Goal: Information Seeking & Learning: Learn about a topic

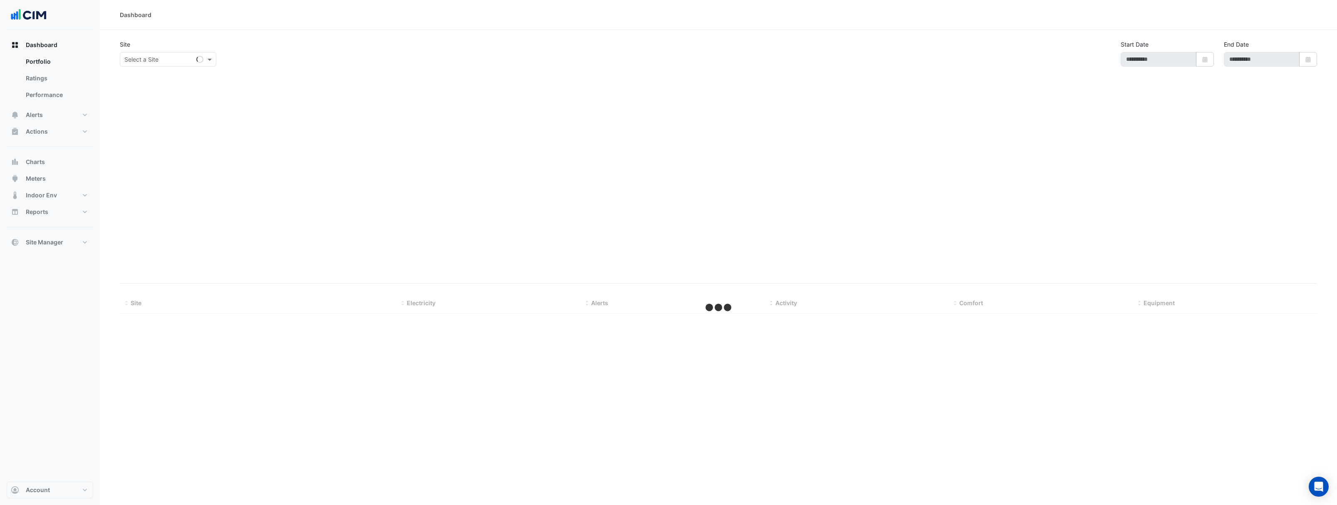
type input "**********"
select select "**"
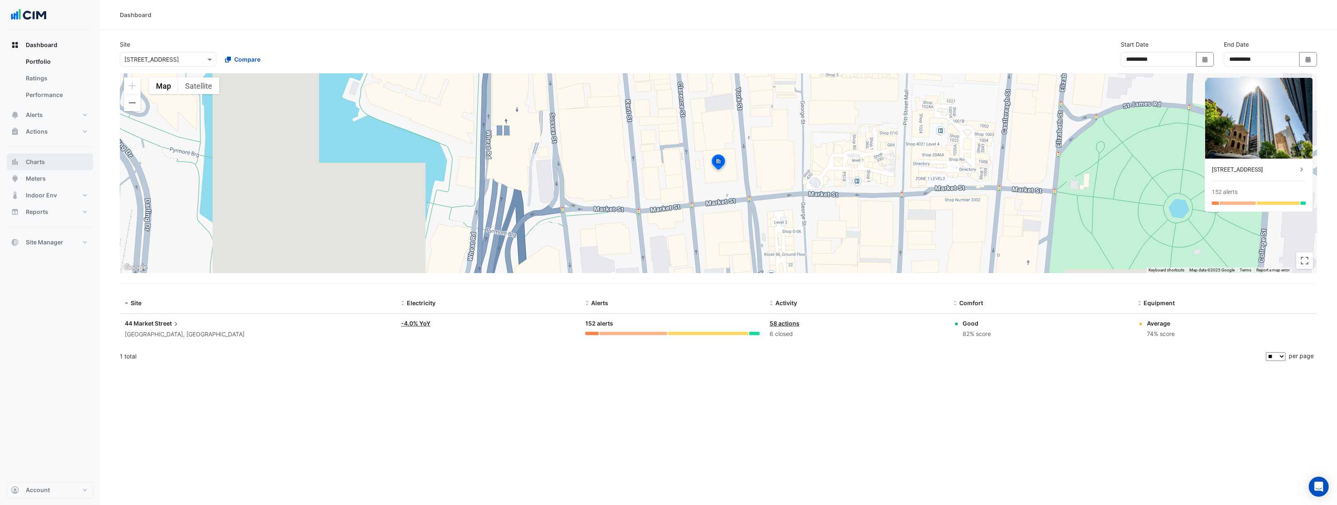
click at [52, 162] on button "Charts" at bounding box center [50, 161] width 87 height 17
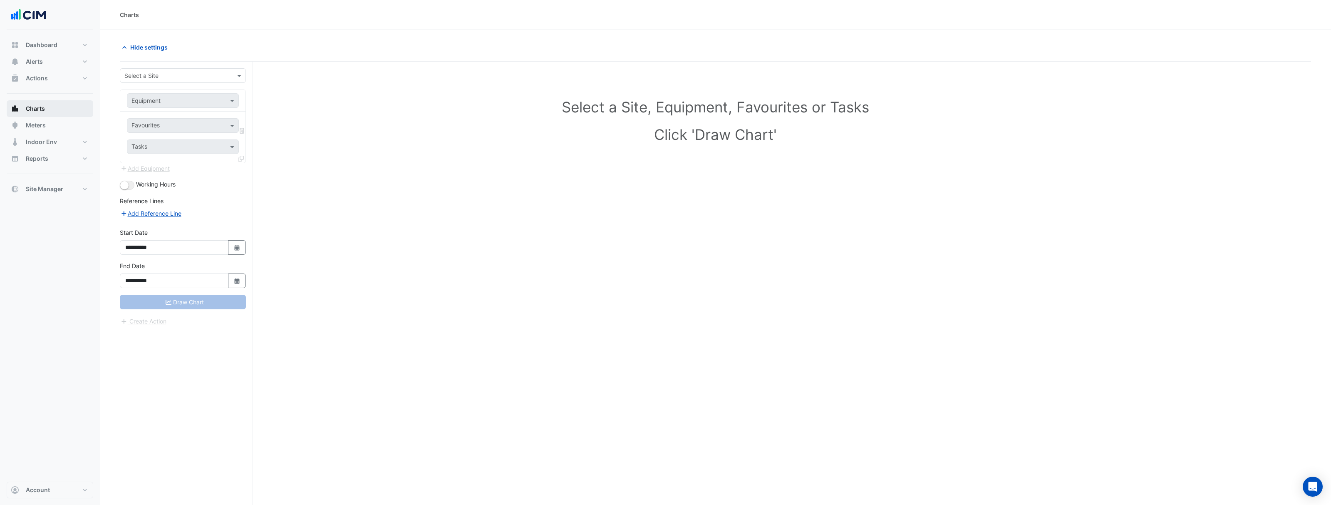
click at [51, 111] on button "Charts" at bounding box center [50, 108] width 87 height 17
click at [47, 192] on span "Site Manager" at bounding box center [44, 189] width 37 height 8
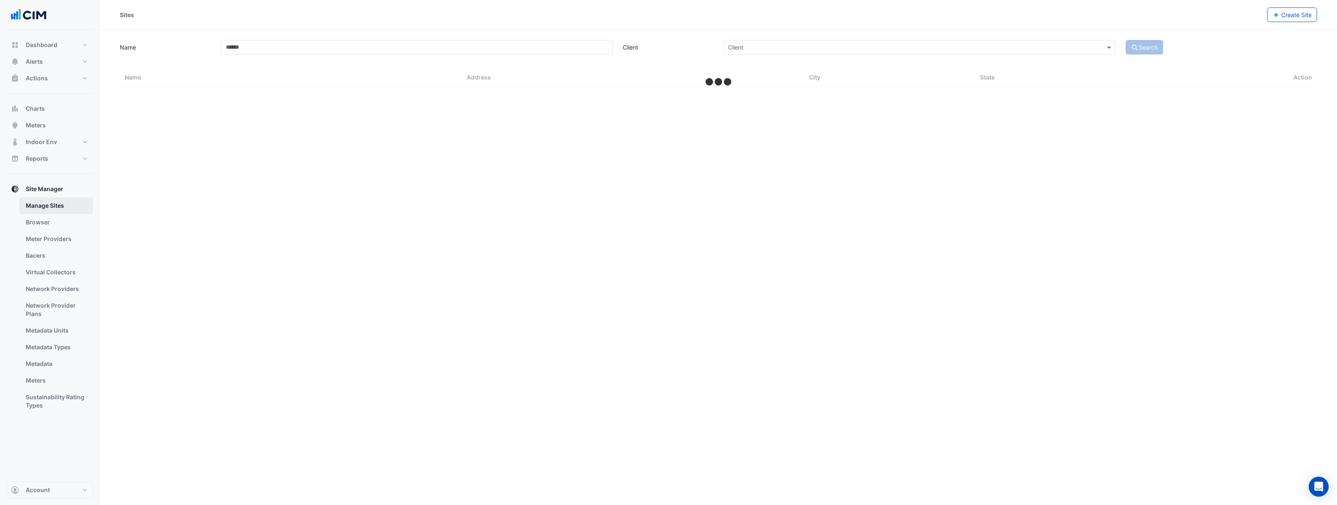
click at [54, 203] on link "Manage Sites" at bounding box center [56, 205] width 74 height 17
select select "**"
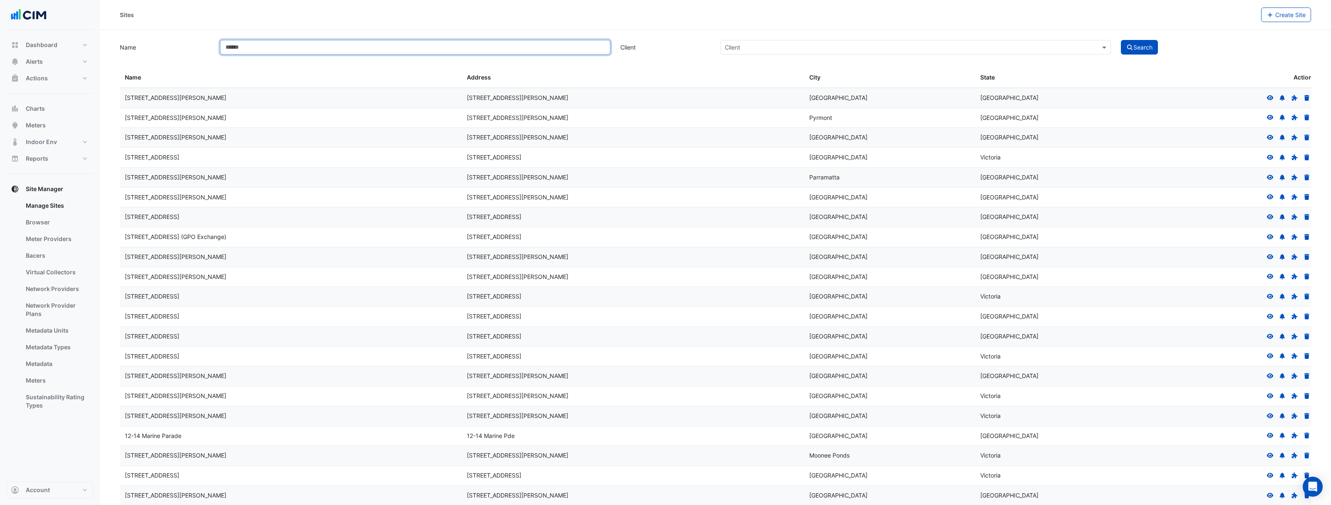
click at [243, 48] on input "Name" at bounding box center [415, 47] width 390 height 15
type input "**********"
click at [1121, 40] on button "Search" at bounding box center [1139, 47] width 37 height 15
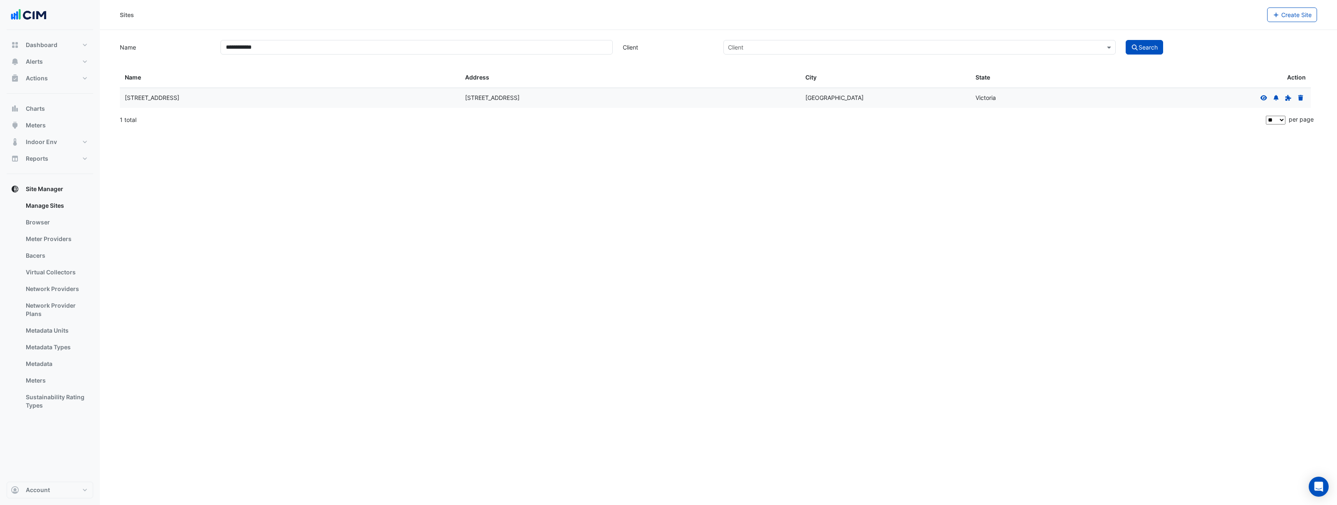
click at [561, 103] on datatable-body-cell "[STREET_ADDRESS]" at bounding box center [630, 98] width 340 height 20
click at [1260, 96] on icon at bounding box center [1263, 98] width 7 height 6
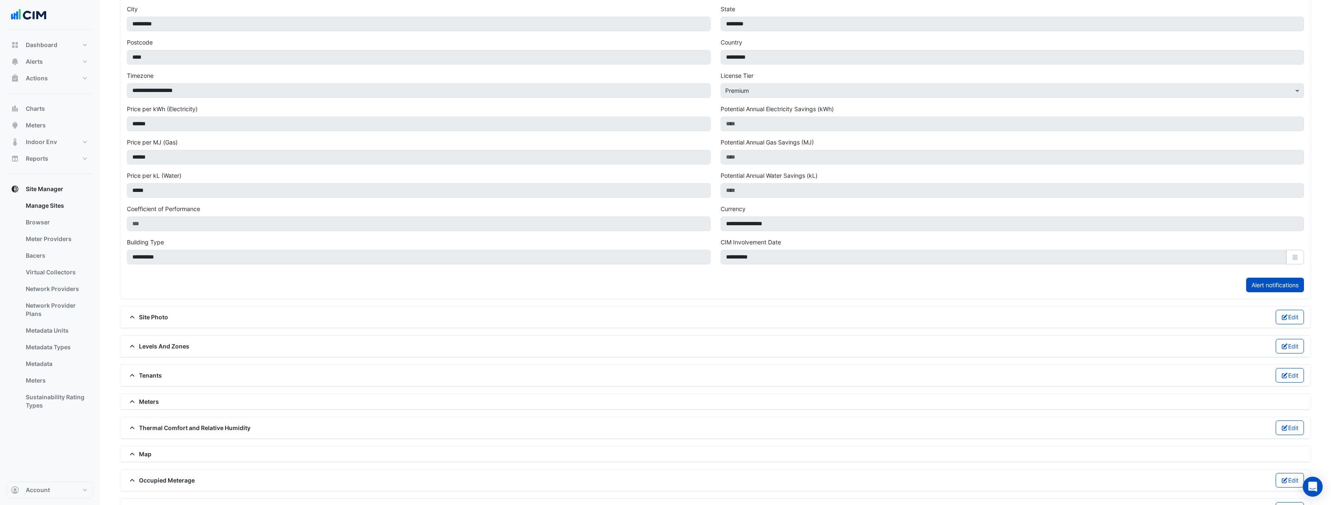
scroll to position [211, 0]
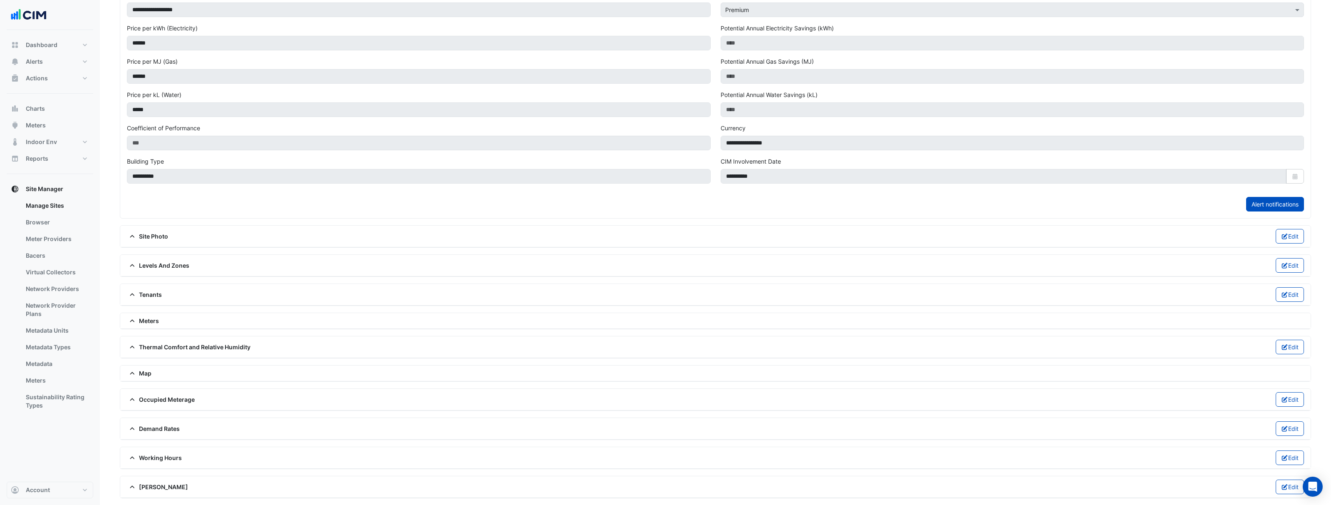
click at [193, 455] on div "Working Hours Edit" at bounding box center [715, 457] width 1177 height 15
click at [166, 456] on span "Working Hours" at bounding box center [154, 457] width 55 height 9
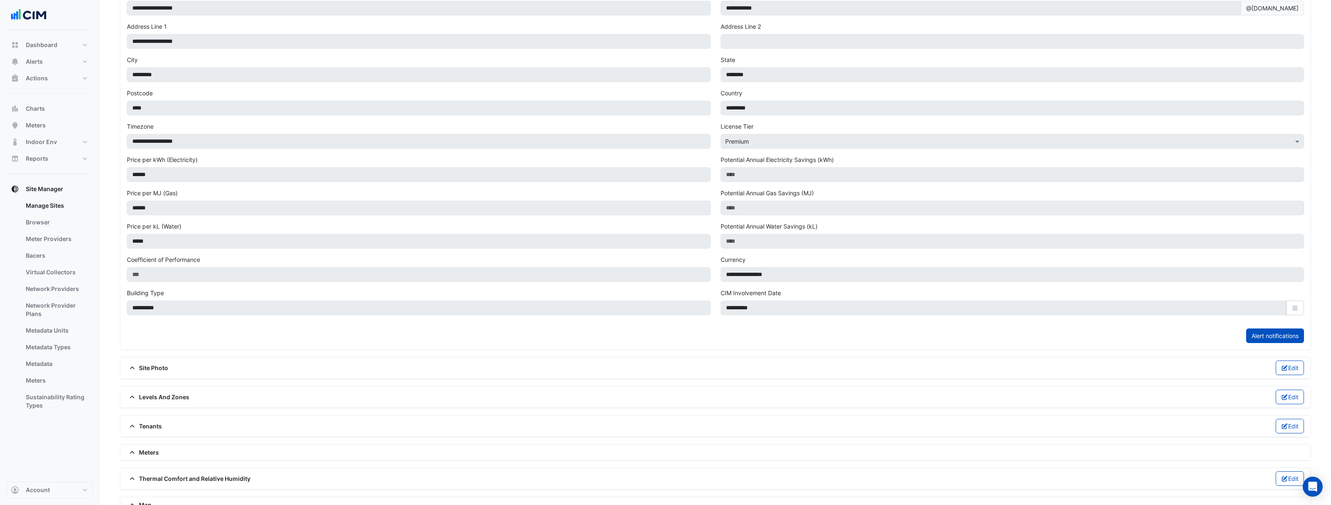
scroll to position [0, 0]
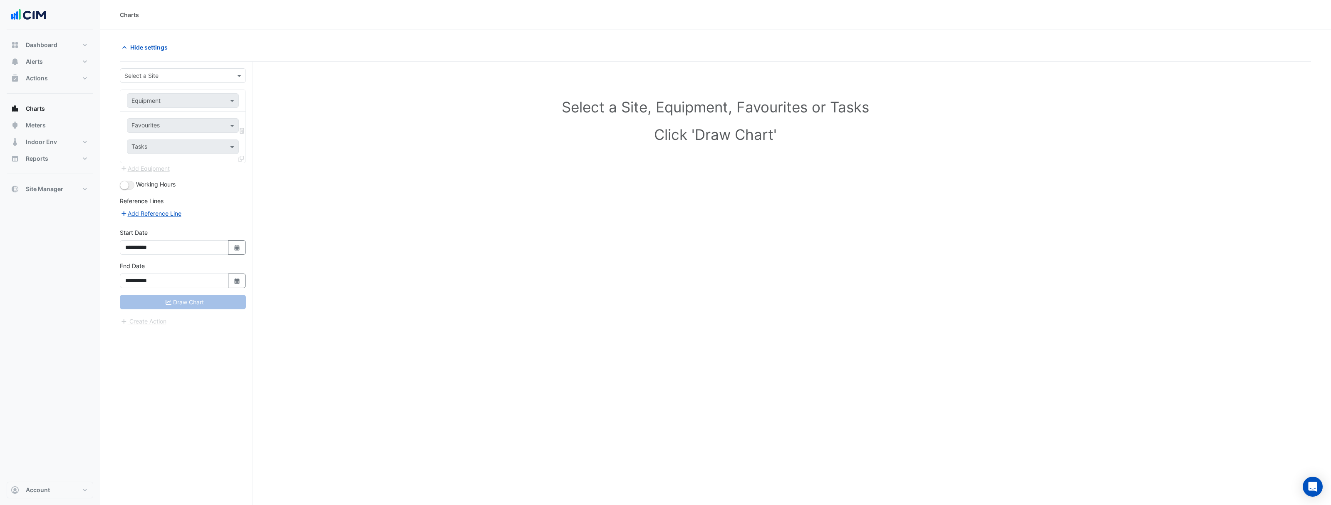
click at [174, 78] on input "text" at bounding box center [174, 76] width 100 height 9
type input "******"
click at [177, 92] on span "[STREET_ADDRESS]" at bounding box center [154, 93] width 54 height 7
click at [178, 103] on input "text" at bounding box center [174, 101] width 86 height 9
click at [164, 116] on div "AHU-01" at bounding box center [213, 118] width 172 height 12
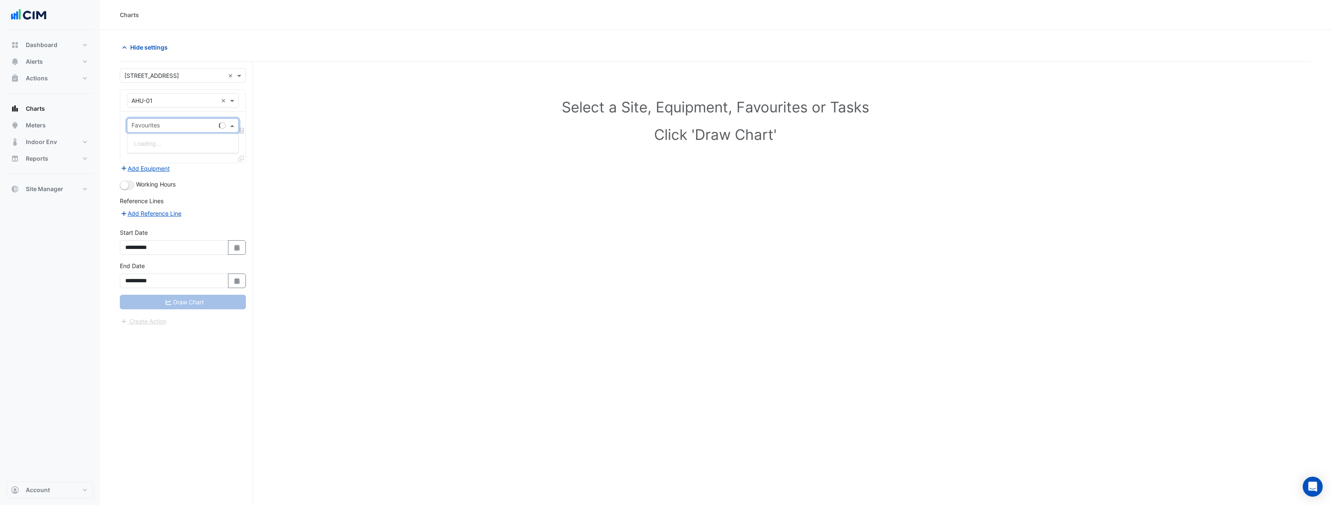
click at [179, 126] on input "text" at bounding box center [173, 126] width 84 height 9
type input "***"
click at [238, 143] on span "Unit Supply Air Fan Enable (MSV) - Roof, AHU-01" at bounding box center [200, 143] width 133 height 7
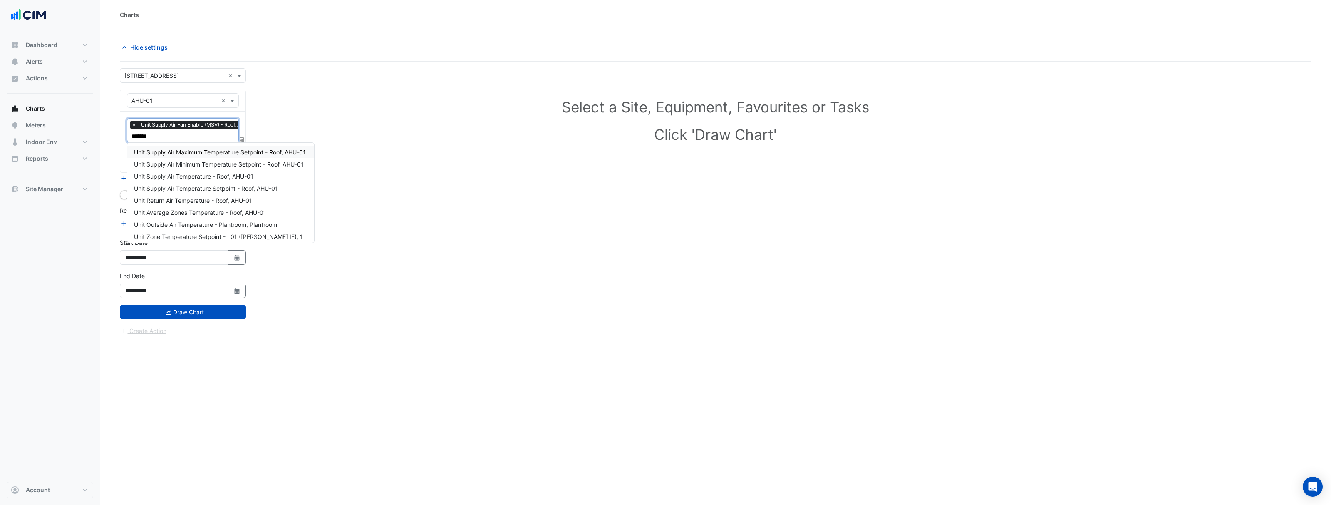
type input "********"
click at [245, 178] on span "Unit Supply Air Temperature - Roof, AHU-01" at bounding box center [193, 176] width 119 height 7
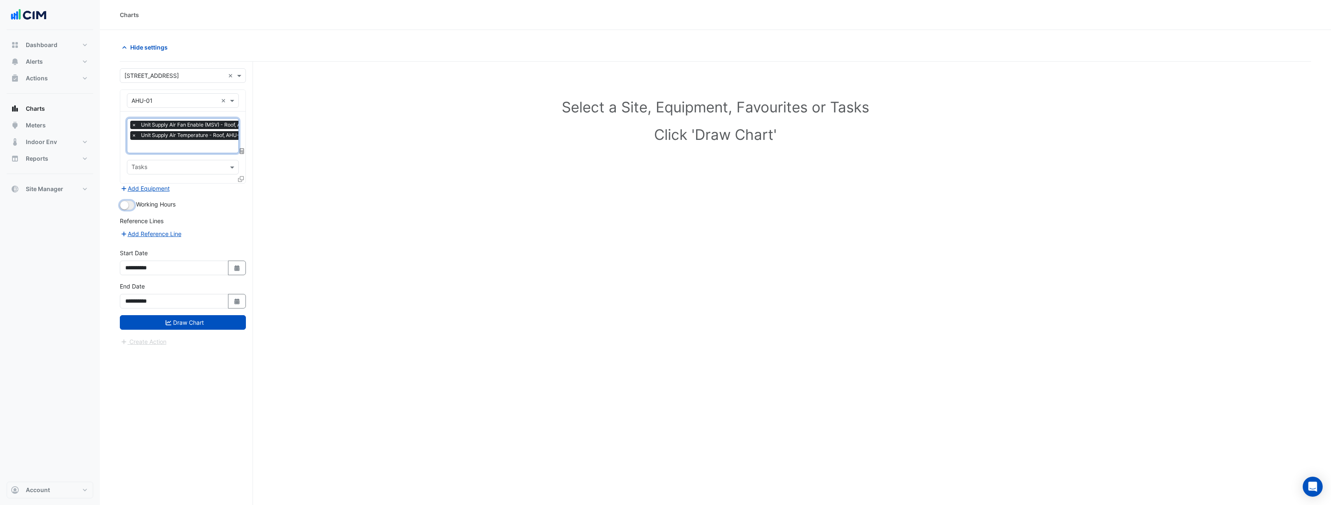
click at [130, 206] on button "button" at bounding box center [127, 205] width 15 height 9
click at [218, 320] on button "Draw Chart" at bounding box center [183, 322] width 126 height 15
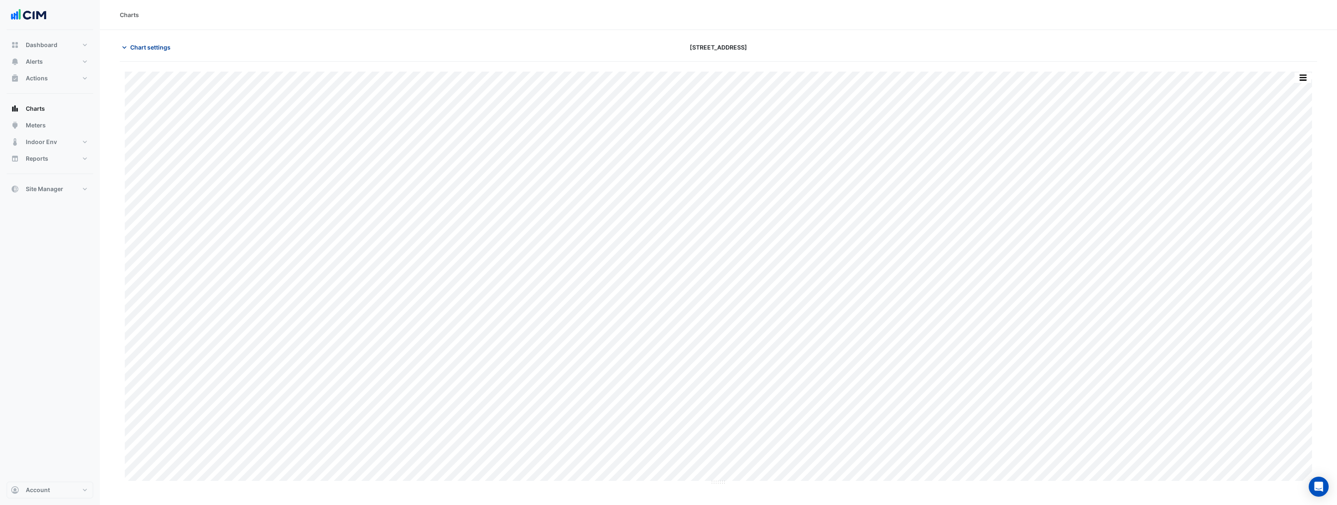
click at [138, 50] on span "Chart settings" at bounding box center [150, 47] width 40 height 9
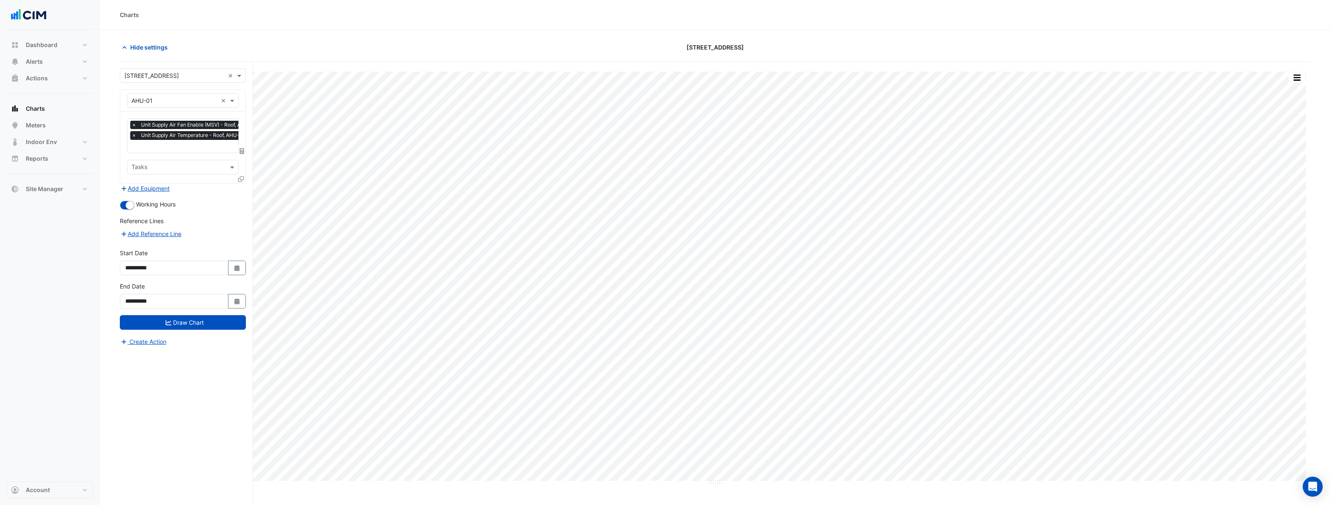
click at [149, 205] on span "Working Hours" at bounding box center [156, 204] width 40 height 7
click at [129, 203] on small "button" at bounding box center [130, 205] width 8 height 8
click at [202, 327] on button "Draw Chart" at bounding box center [183, 322] width 126 height 15
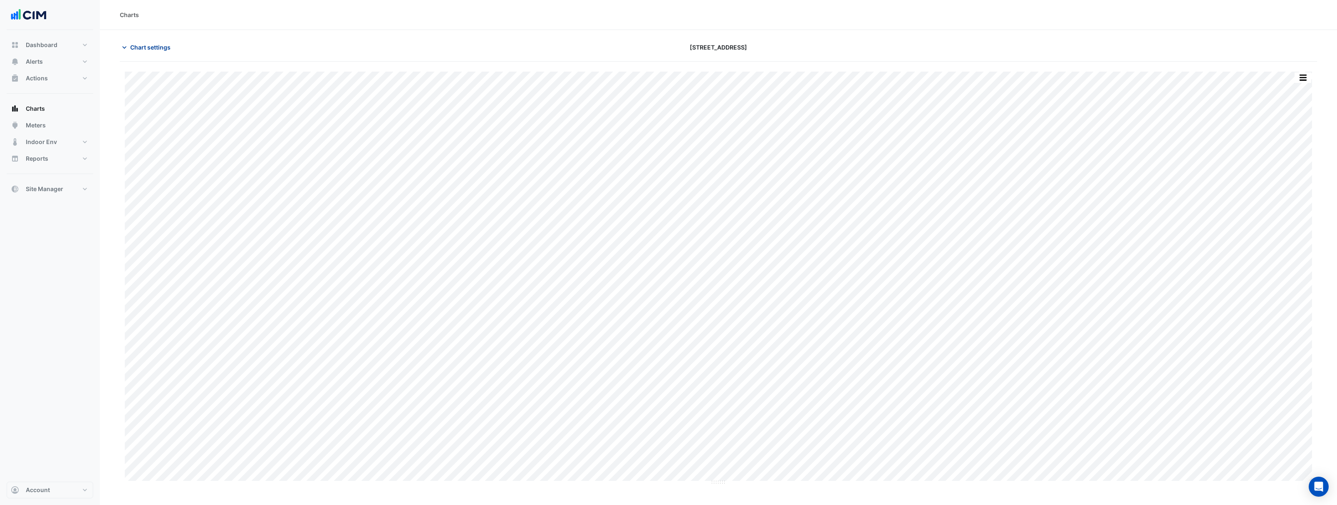
click at [138, 46] on span "Chart settings" at bounding box center [150, 47] width 40 height 9
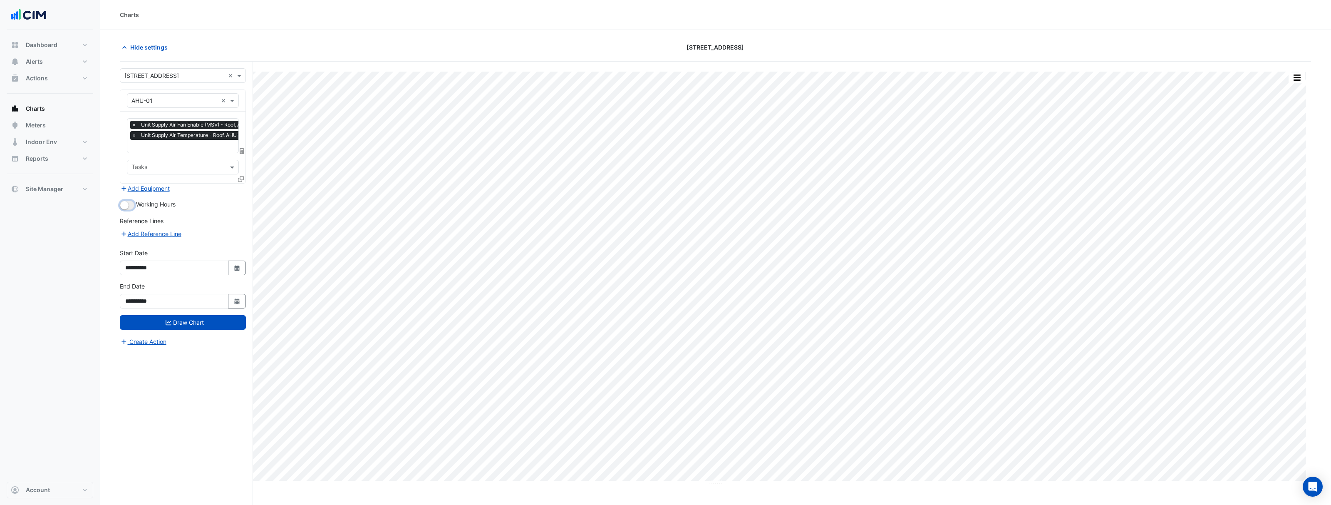
click at [130, 207] on button "button" at bounding box center [127, 205] width 15 height 9
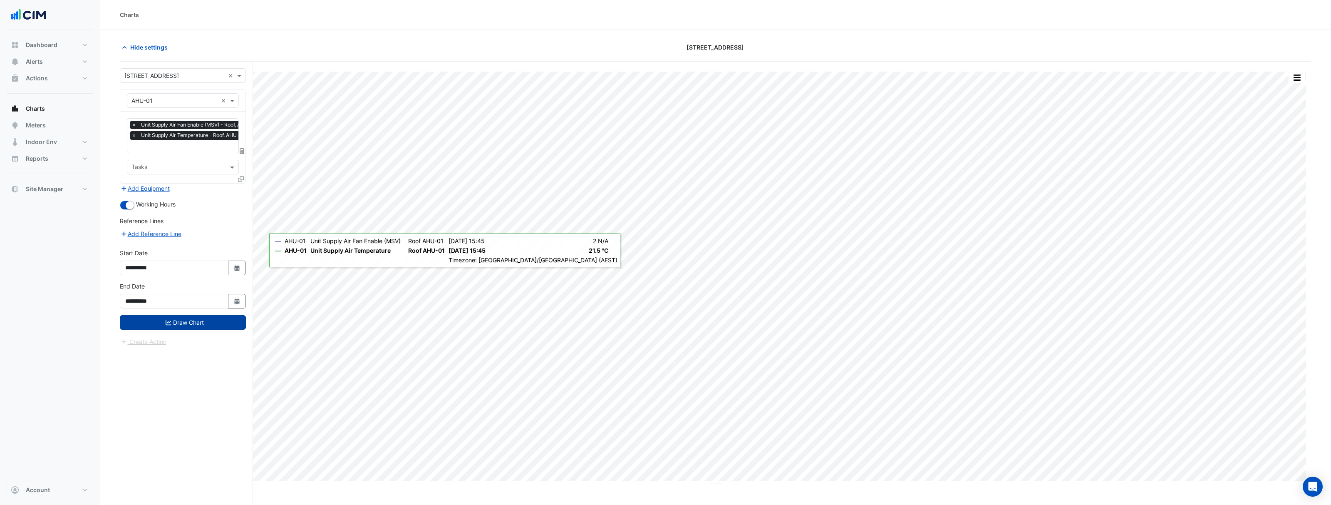
click at [181, 322] on button "Draw Chart" at bounding box center [183, 322] width 126 height 15
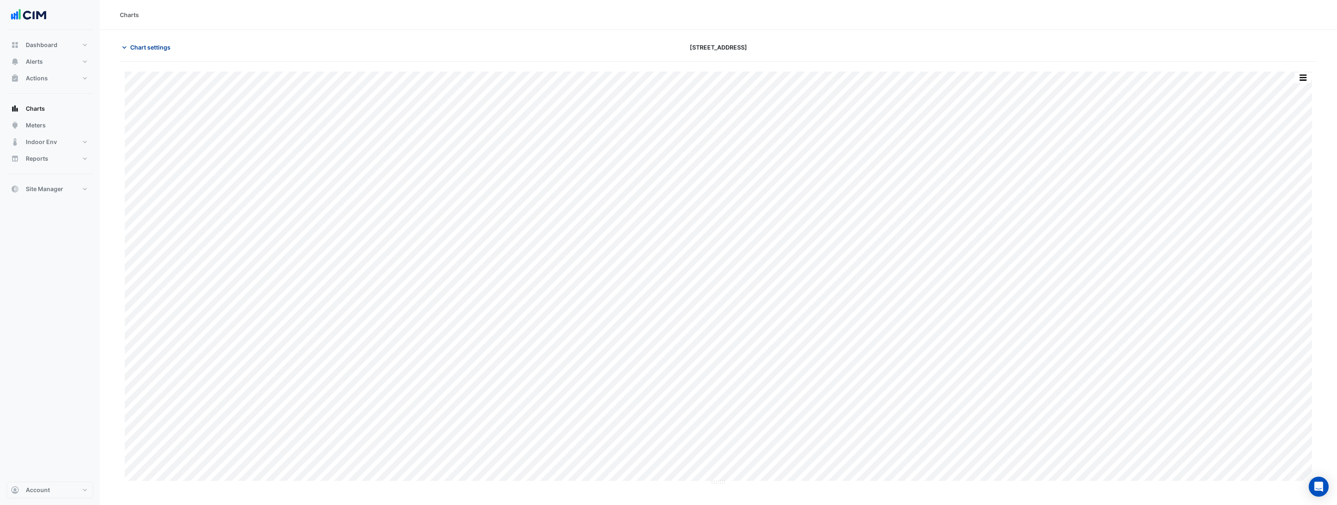
click at [146, 42] on button "Chart settings" at bounding box center [148, 47] width 56 height 15
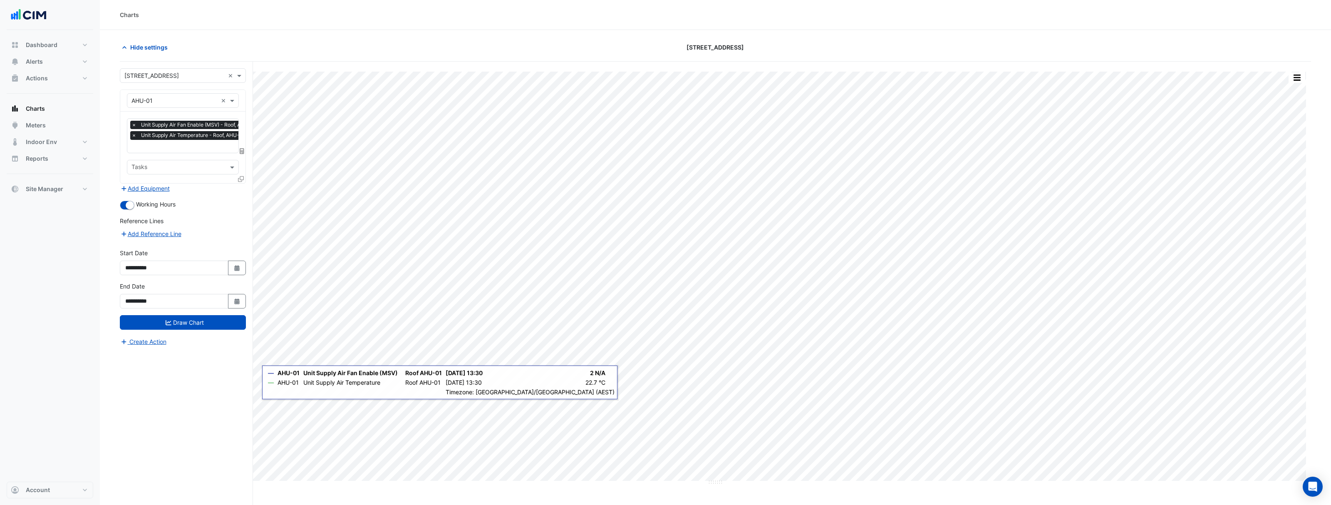
click at [190, 146] on input "text" at bounding box center [195, 147] width 129 height 9
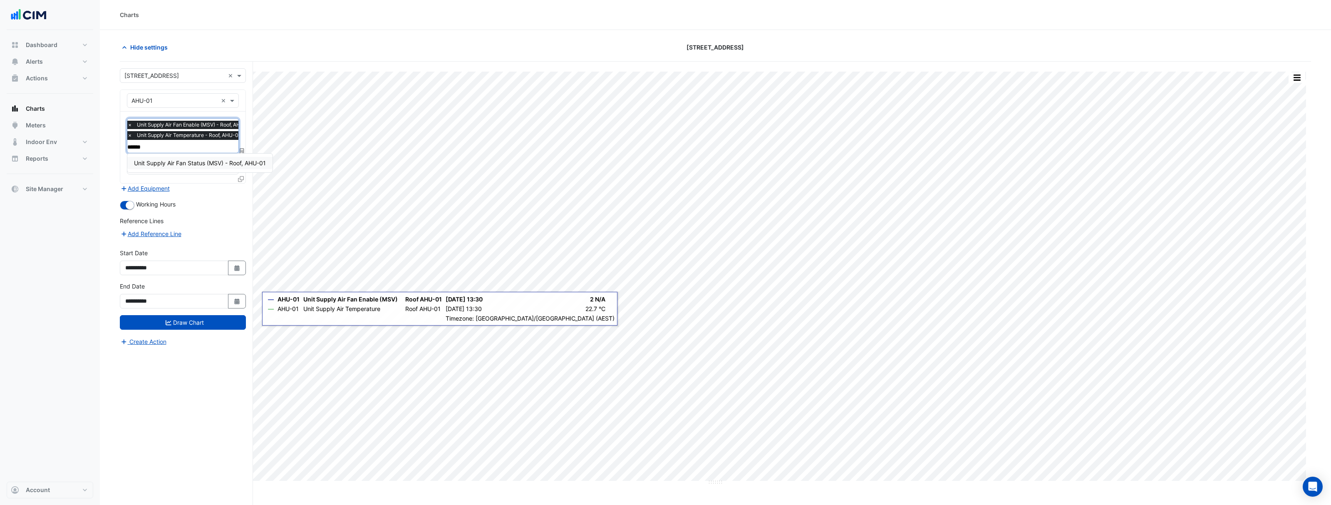
type input "******"
click at [166, 397] on div "**********" at bounding box center [186, 299] width 133 height 475
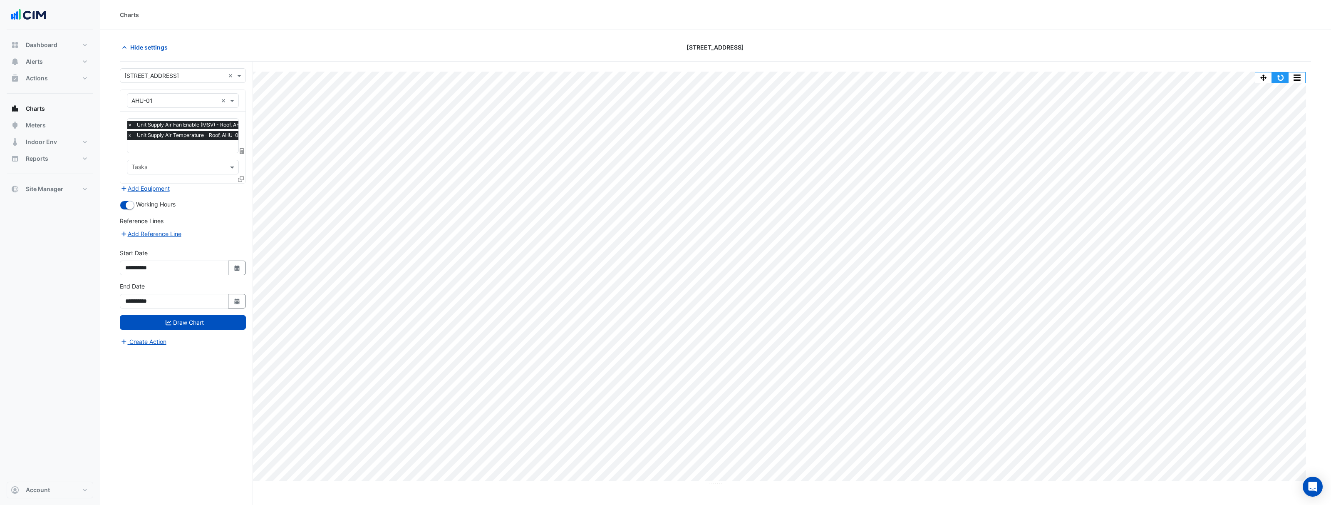
click at [1276, 79] on button "button" at bounding box center [1280, 77] width 17 height 10
click at [188, 148] on input "text" at bounding box center [191, 147] width 129 height 9
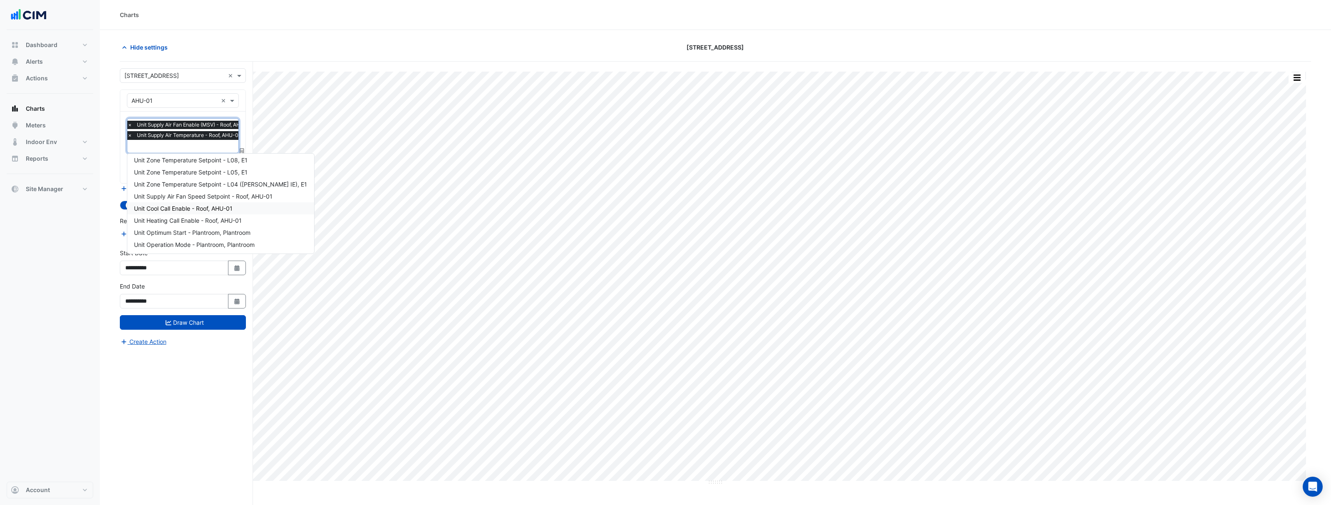
scroll to position [631, 0]
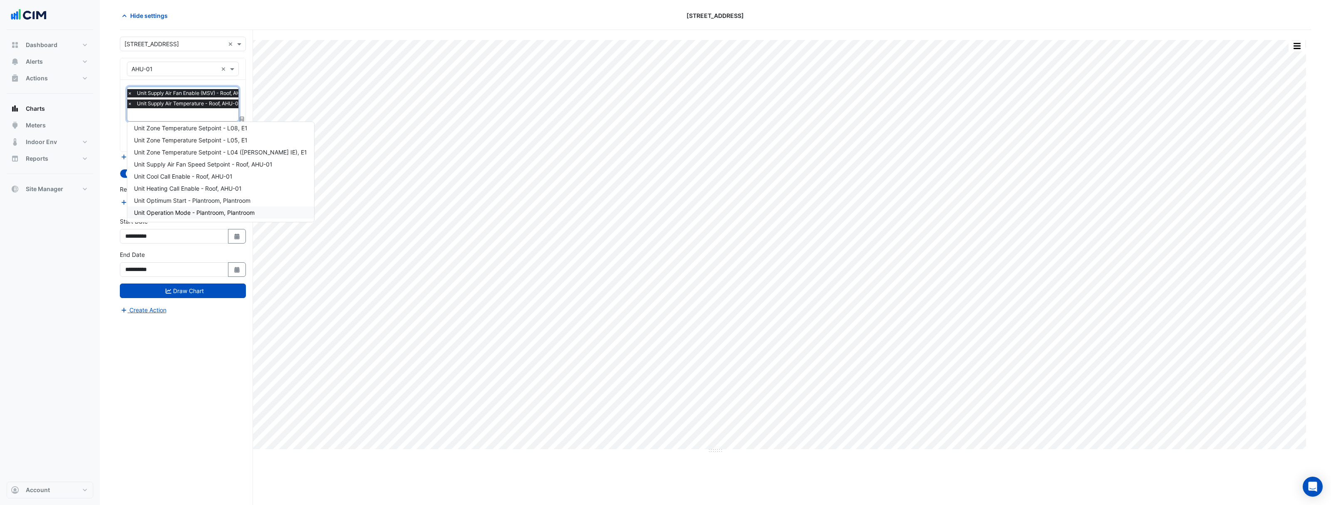
click at [70, 257] on div "Dashboard Portfolio Ratings Performance Alerts Site Rules Templates Actions Sit…" at bounding box center [50, 255] width 87 height 451
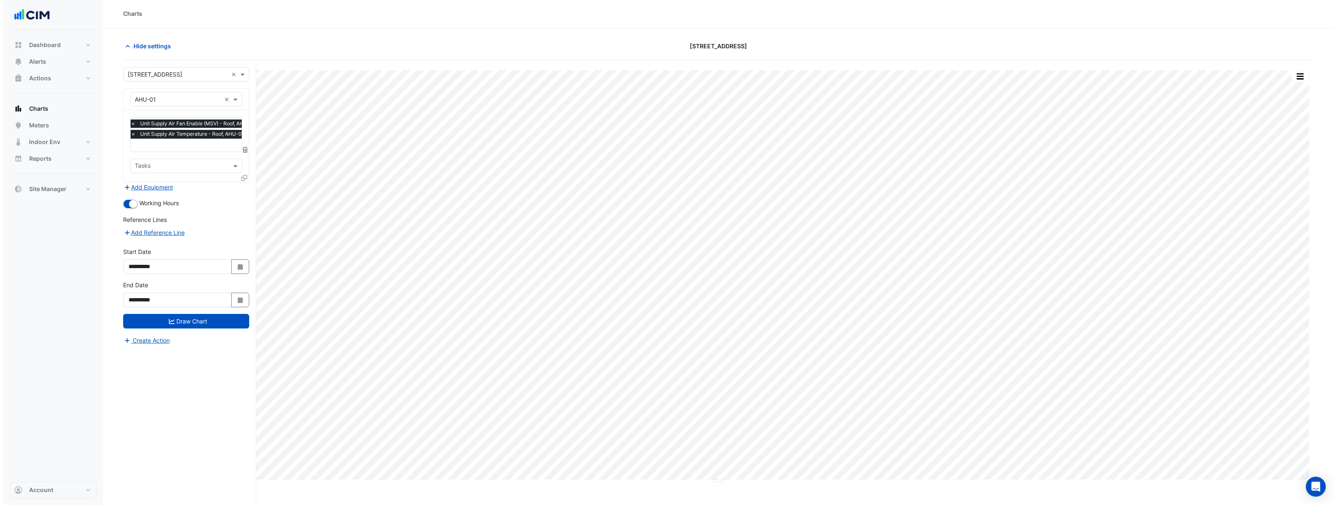
scroll to position [0, 0]
click at [126, 204] on small "button" at bounding box center [130, 205] width 8 height 8
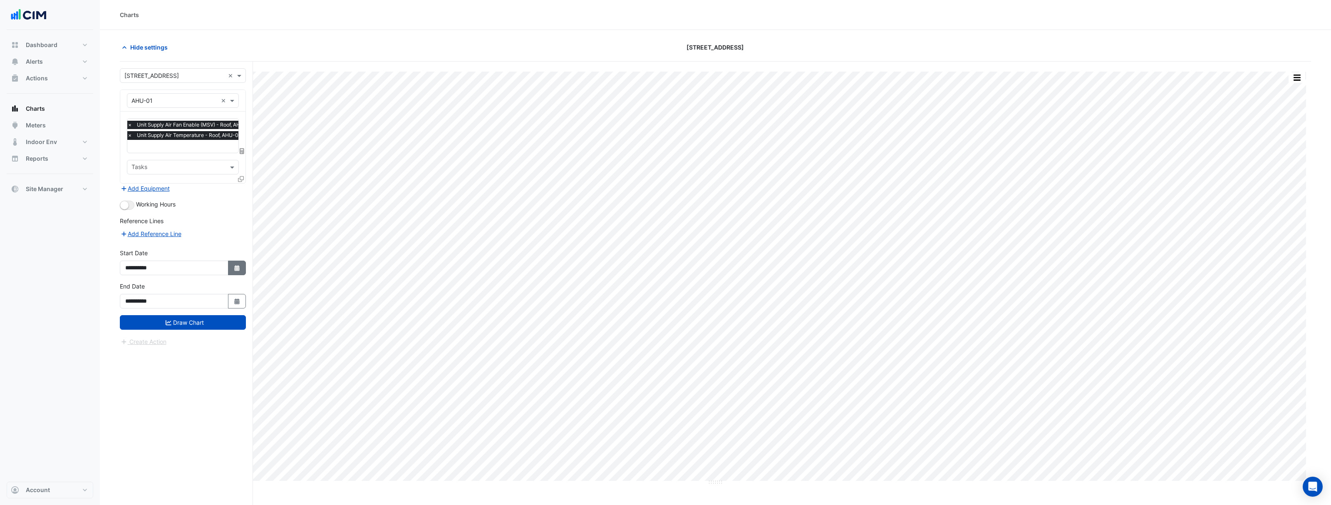
click at [235, 267] on icon "Select Date" at bounding box center [236, 268] width 7 height 6
select select "*"
select select "****"
click at [130, 158] on button "Previous month" at bounding box center [134, 156] width 10 height 13
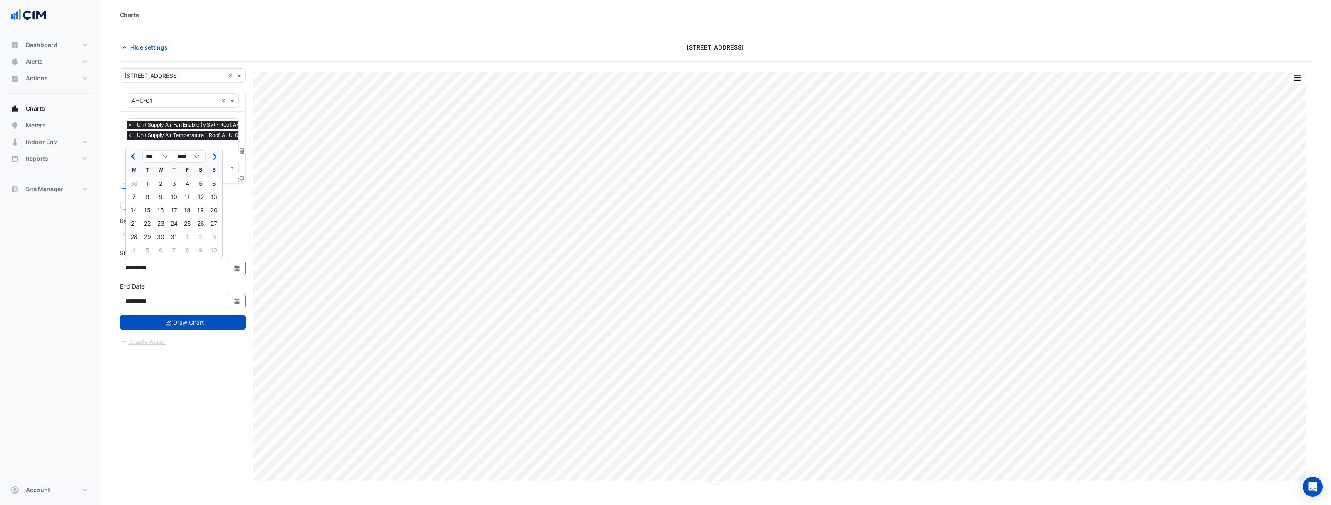
click at [130, 158] on button "Previous month" at bounding box center [134, 156] width 10 height 13
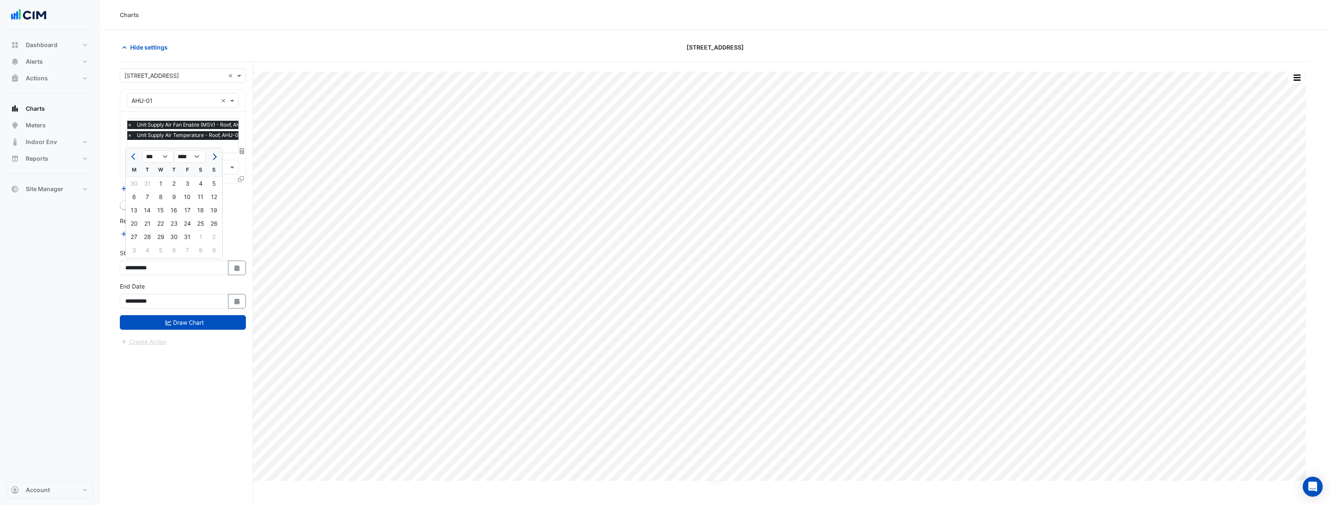
click at [218, 158] on button "Next month" at bounding box center [214, 156] width 10 height 13
select select "*"
click at [197, 184] on div "1" at bounding box center [200, 183] width 13 height 13
type input "**********"
click at [241, 179] on icon at bounding box center [241, 179] width 6 height 6
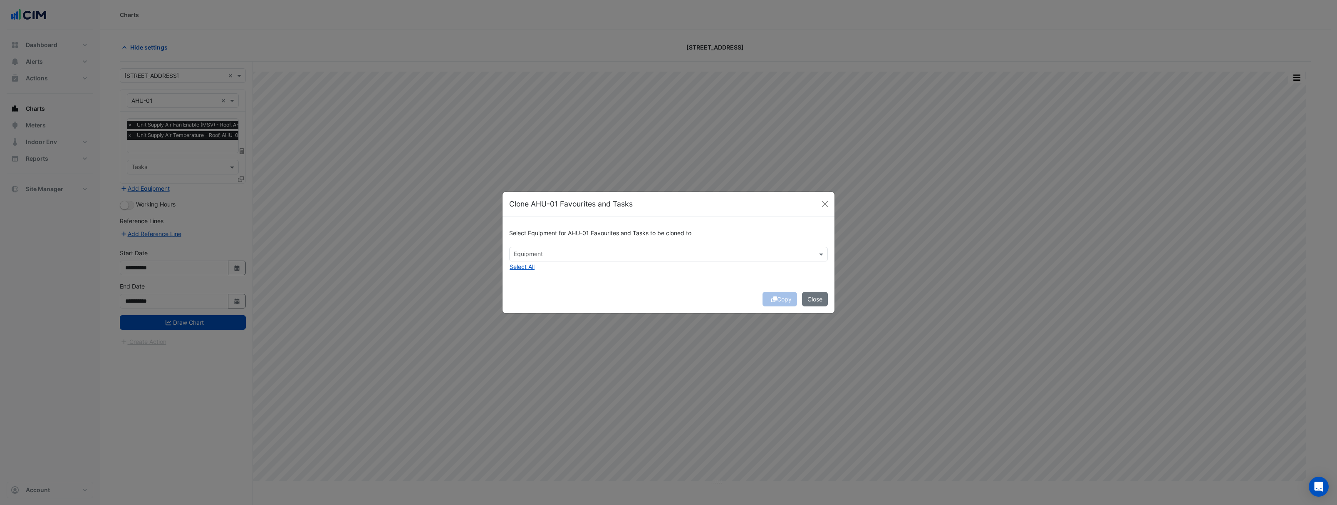
click at [547, 257] on input "text" at bounding box center [664, 254] width 300 height 9
click at [621, 267] on div "Select Equipment for AHU-01 Favourites and Tasks to be cloned to Equipment AHU-…" at bounding box center [669, 250] width 332 height 68
click at [526, 269] on button "Select All" at bounding box center [522, 267] width 26 height 10
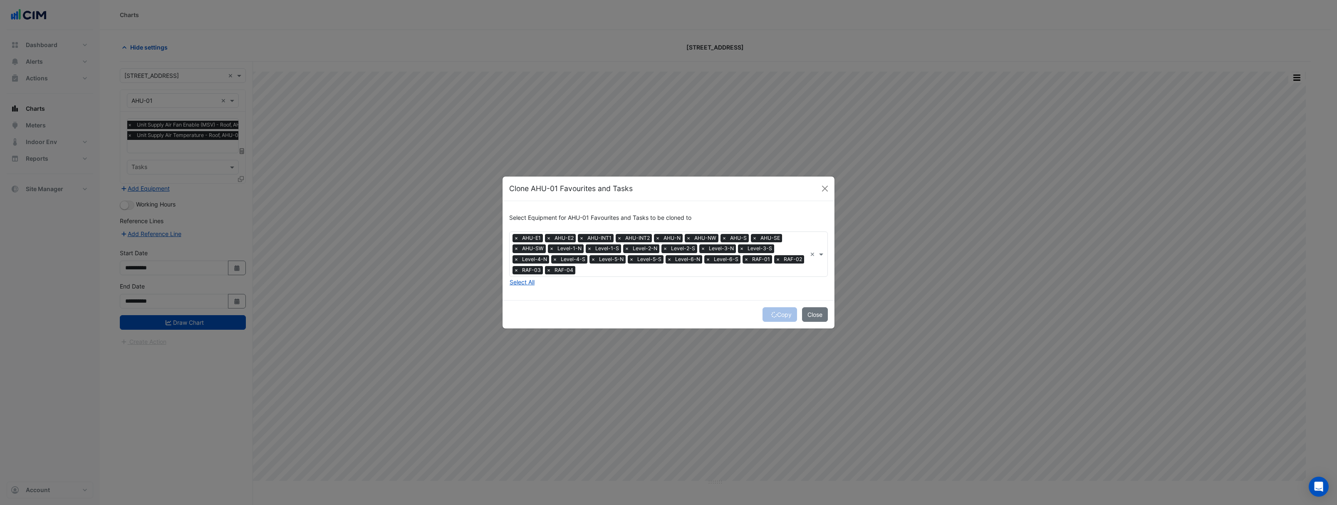
click at [547, 271] on span "×" at bounding box center [548, 270] width 7 height 8
click at [515, 270] on span "×" at bounding box center [515, 270] width 7 height 8
click at [514, 263] on span "×" at bounding box center [515, 259] width 7 height 8
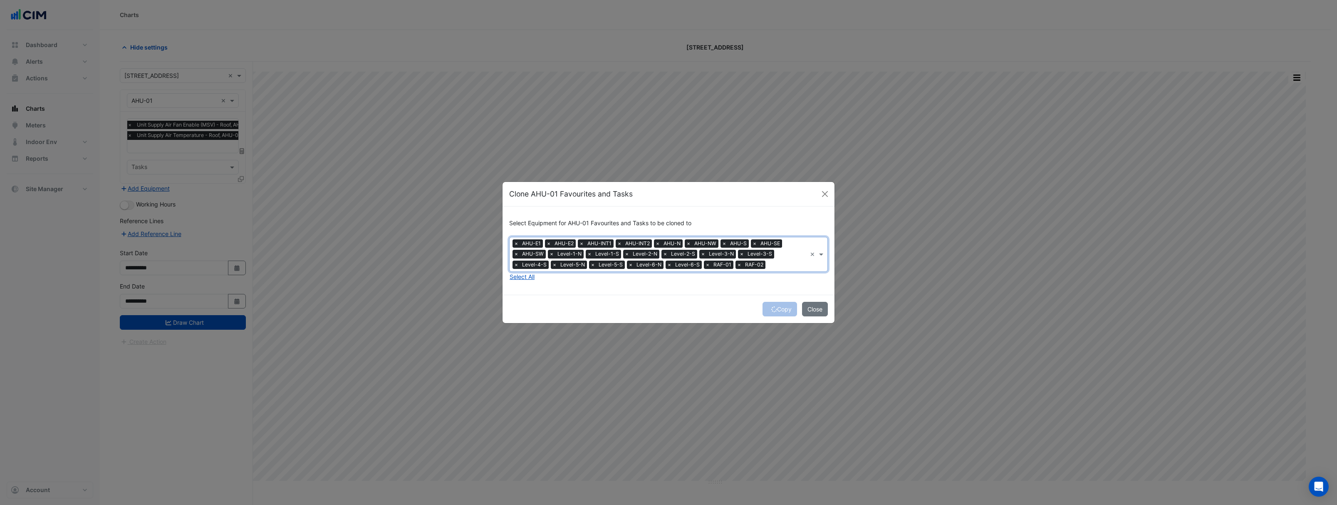
click at [514, 265] on span "×" at bounding box center [515, 264] width 7 height 8
click at [551, 265] on span "×" at bounding box center [554, 264] width 7 height 8
click at [514, 265] on span "×" at bounding box center [515, 264] width 7 height 8
click at [550, 265] on span "×" at bounding box center [553, 264] width 7 height 8
click at [514, 265] on span "×" at bounding box center [515, 264] width 7 height 8
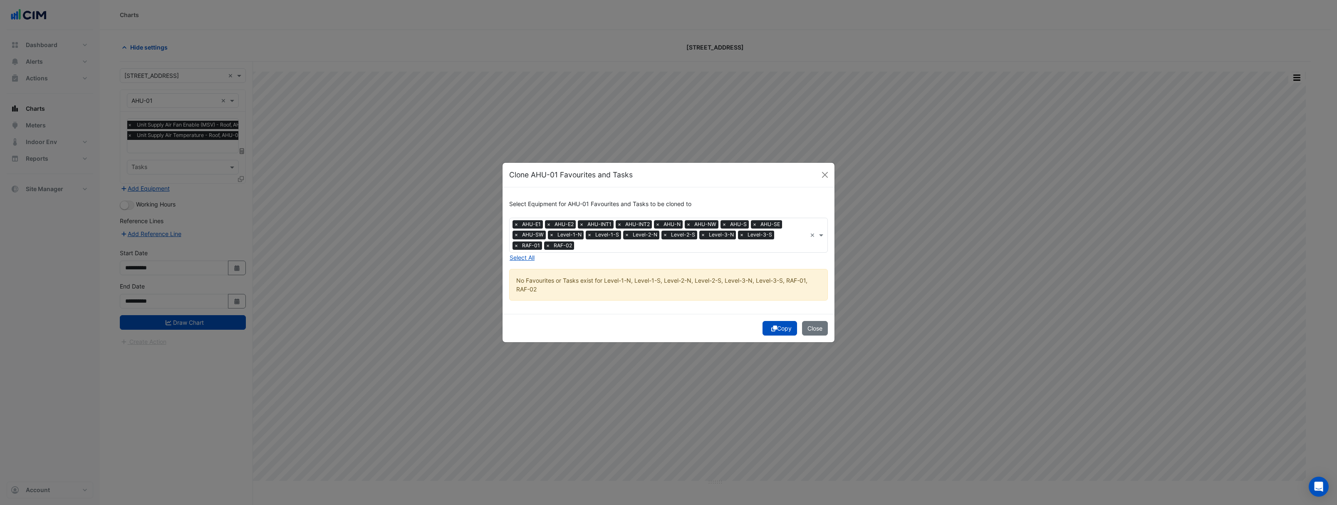
click at [514, 265] on div "Select Equipment for AHU-01 Favourites and Tasks to be cloned to Equipment × AH…" at bounding box center [669, 250] width 332 height 126
click at [544, 245] on span "×" at bounding box center [547, 245] width 7 height 8
click at [551, 239] on span "×" at bounding box center [551, 234] width 7 height 8
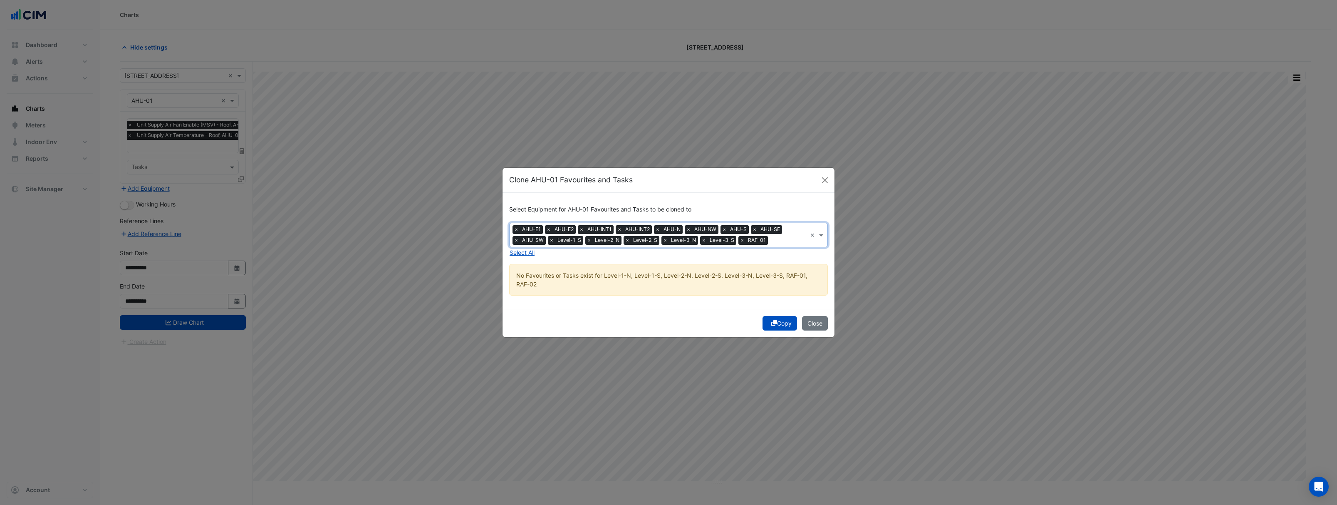
click at [551, 240] on span "×" at bounding box center [551, 240] width 7 height 8
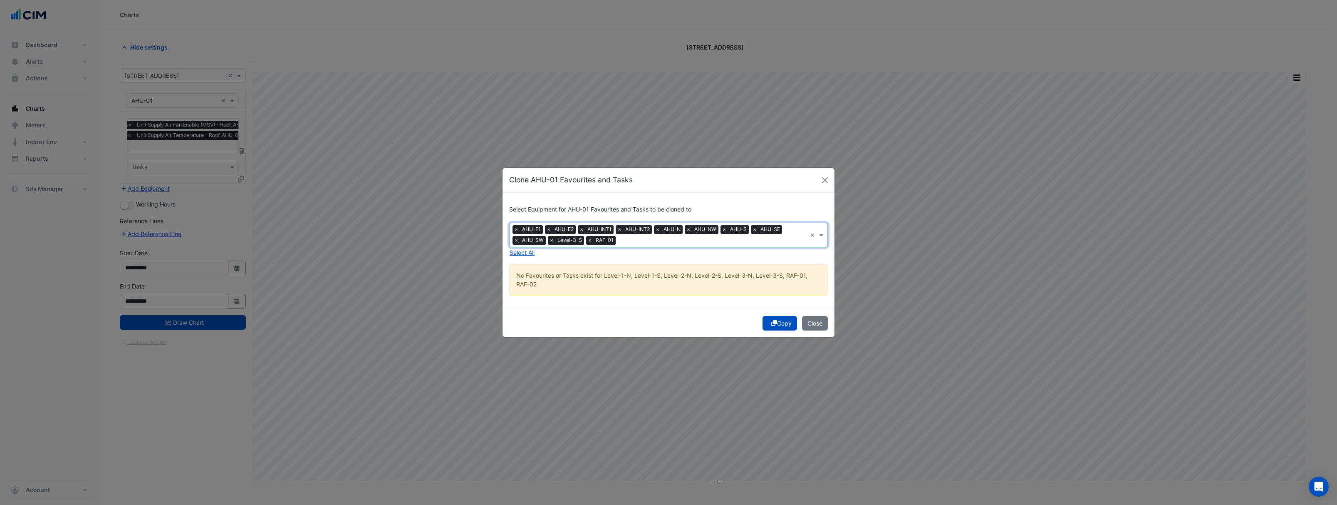
click at [586, 240] on span "×" at bounding box center [589, 240] width 7 height 8
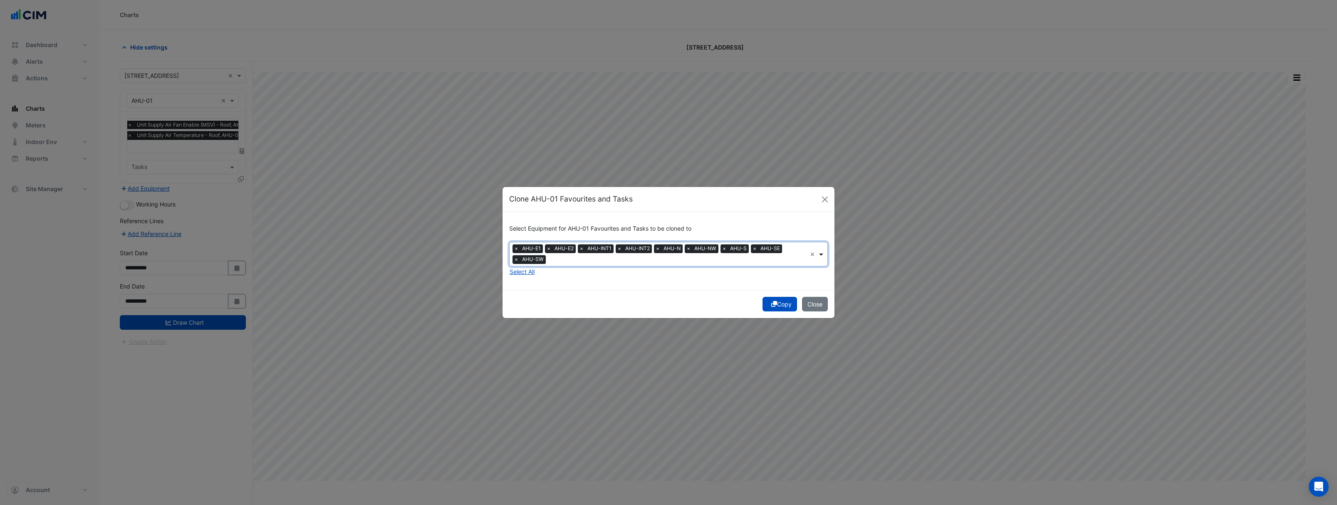
click at [823, 255] on span at bounding box center [822, 254] width 10 height 9
drag, startPoint x: 635, startPoint y: 279, endPoint x: 676, endPoint y: 279, distance: 40.8
click at [635, 279] on div "Select Equipment for AHU-01 Favourites and Tasks to be cloned to Equipment × AH…" at bounding box center [669, 251] width 332 height 78
click at [785, 302] on button "Copy" at bounding box center [779, 304] width 35 height 15
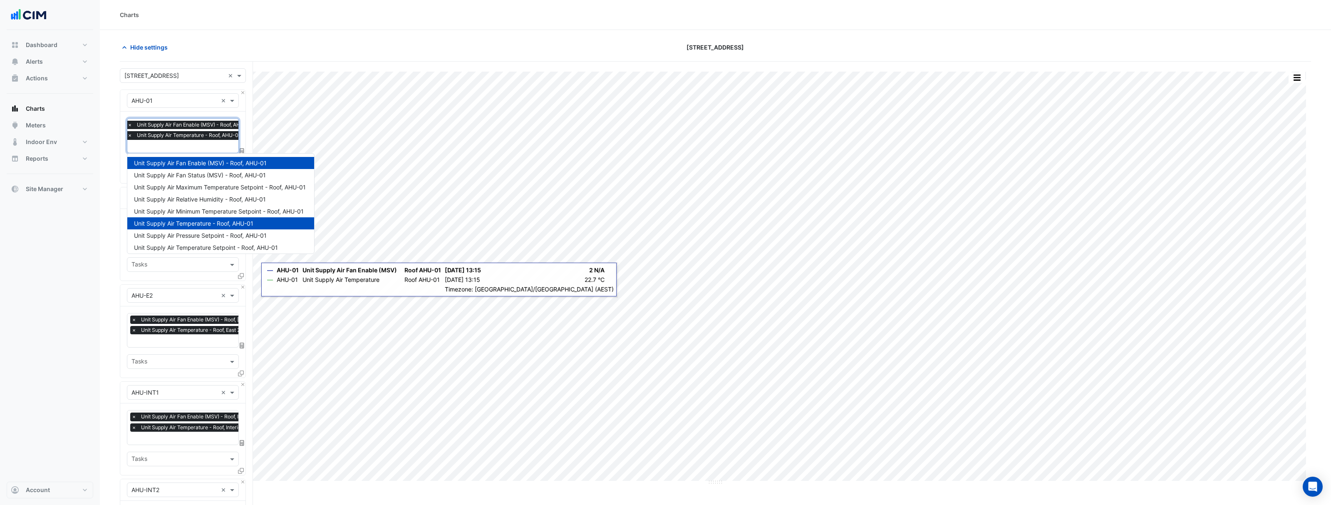
click at [153, 149] on input "text" at bounding box center [191, 147] width 129 height 9
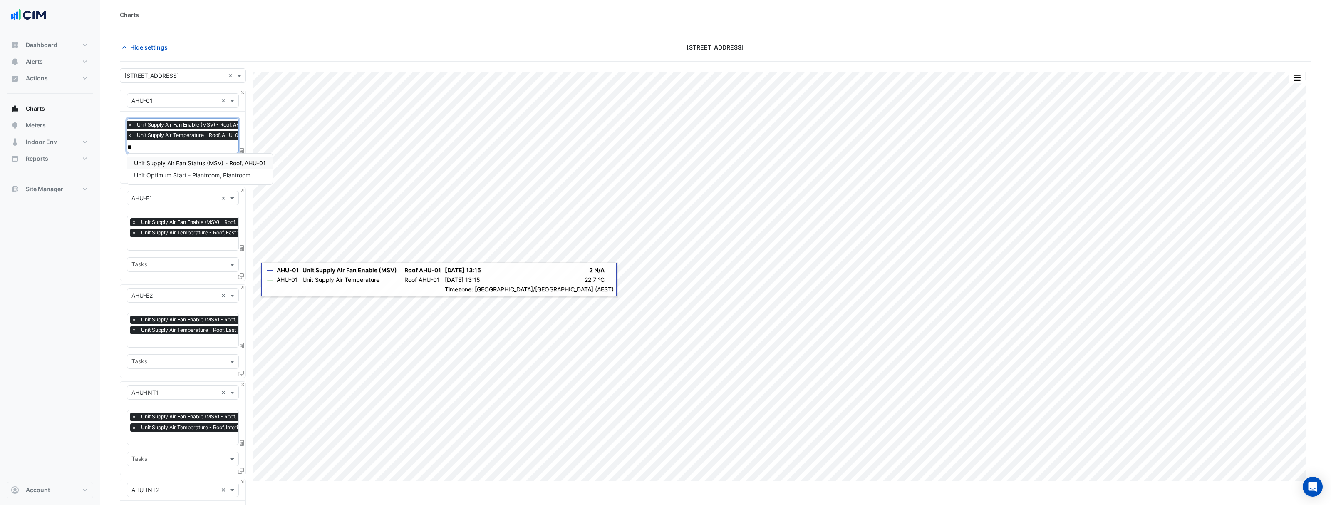
type input "*"
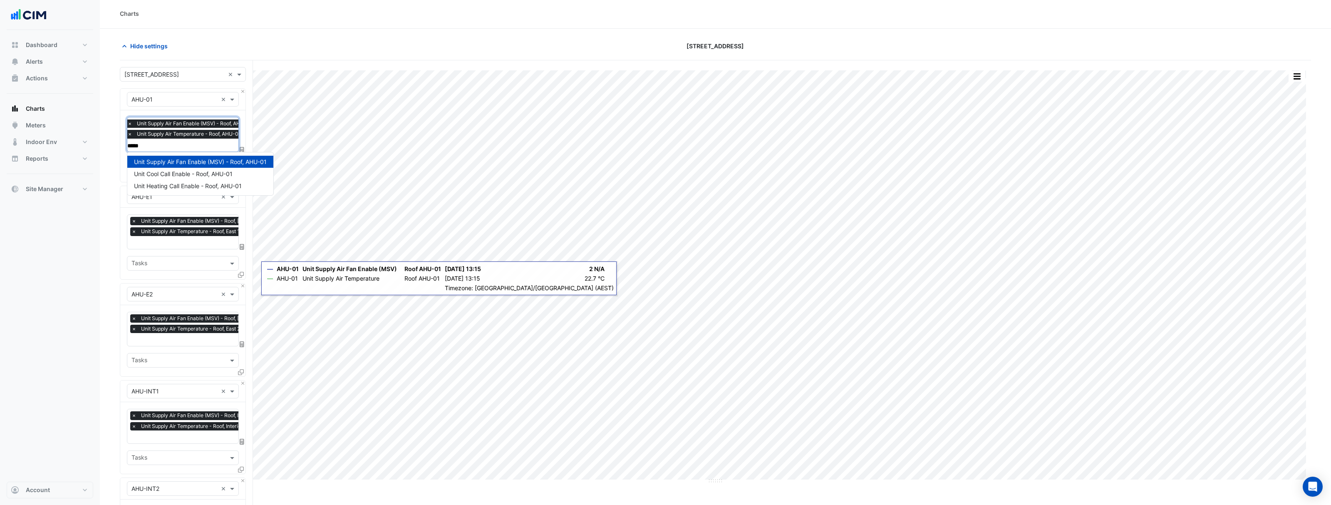
scroll to position [2, 0]
type input "*****"
click at [48, 338] on div "Dashboard Portfolio Ratings Performance Alerts Site Rules Templates Actions Sit…" at bounding box center [50, 255] width 87 height 451
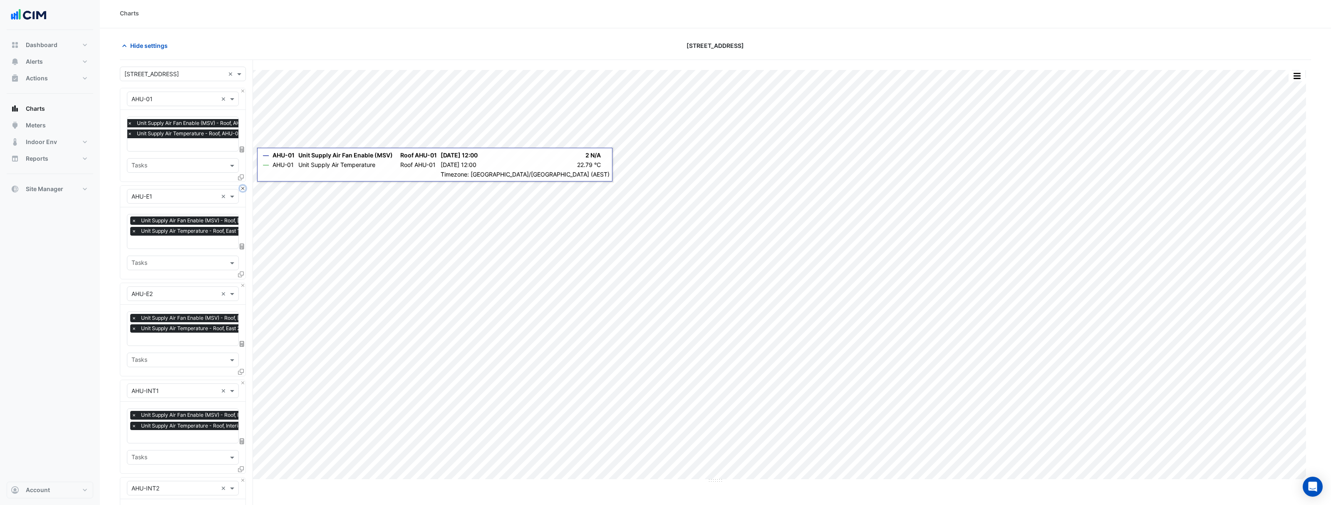
click at [243, 187] on button "Close" at bounding box center [242, 188] width 5 height 5
click at [243, 283] on button "Close" at bounding box center [242, 285] width 5 height 5
click at [243, 187] on button "Close" at bounding box center [242, 188] width 5 height 5
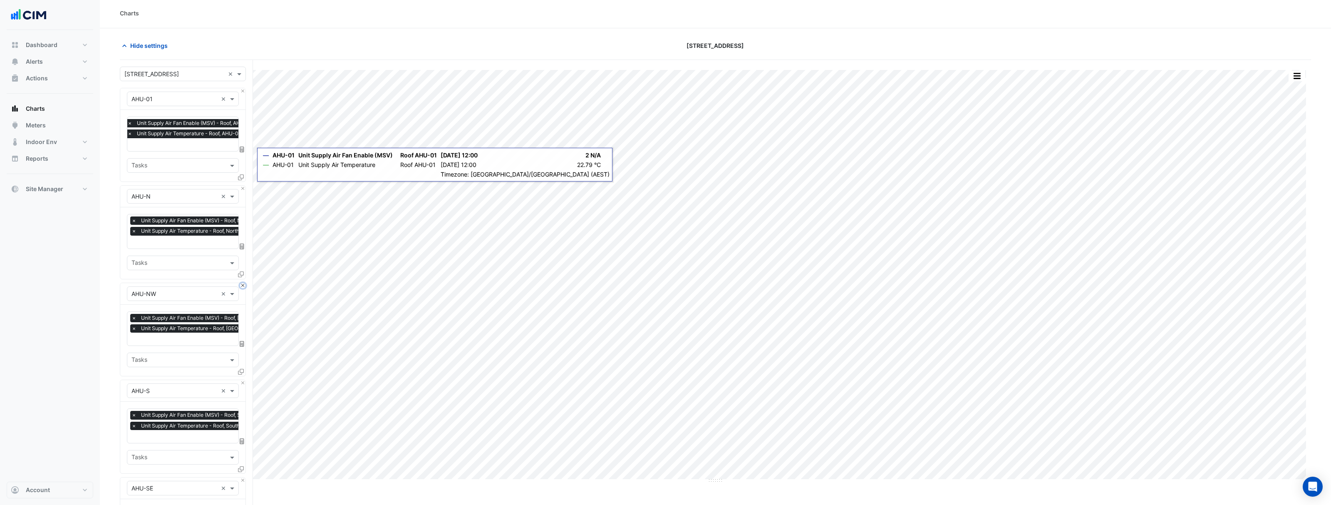
click at [243, 283] on button "Close" at bounding box center [242, 285] width 5 height 5
click at [243, 187] on button "Close" at bounding box center [242, 188] width 5 height 5
click at [243, 283] on button "Close" at bounding box center [242, 285] width 5 height 5
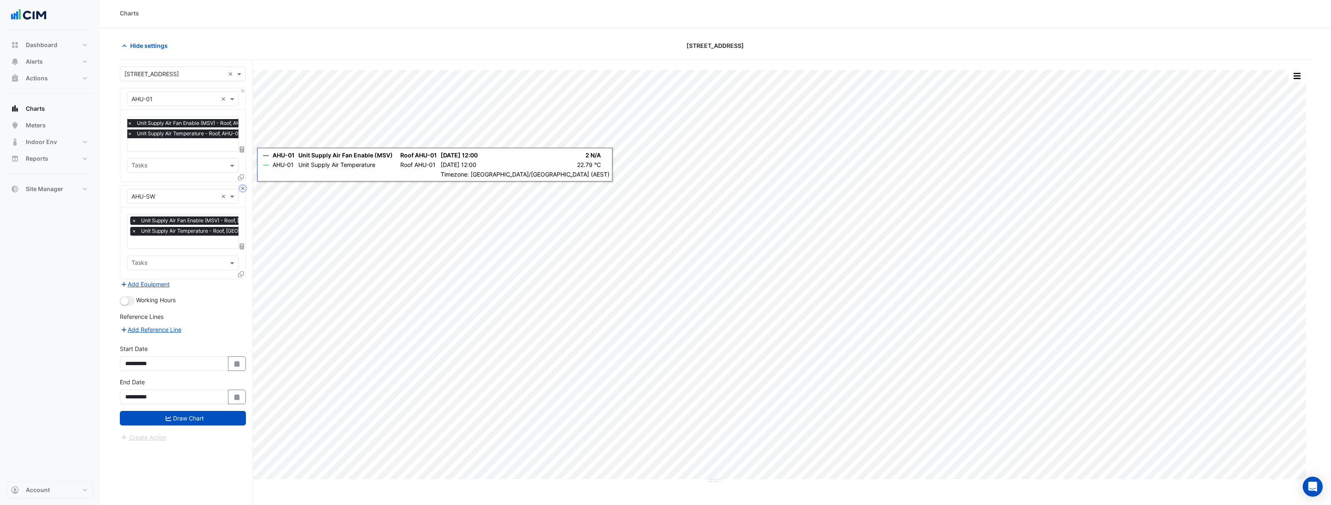
click at [243, 187] on button "Close" at bounding box center [242, 188] width 5 height 5
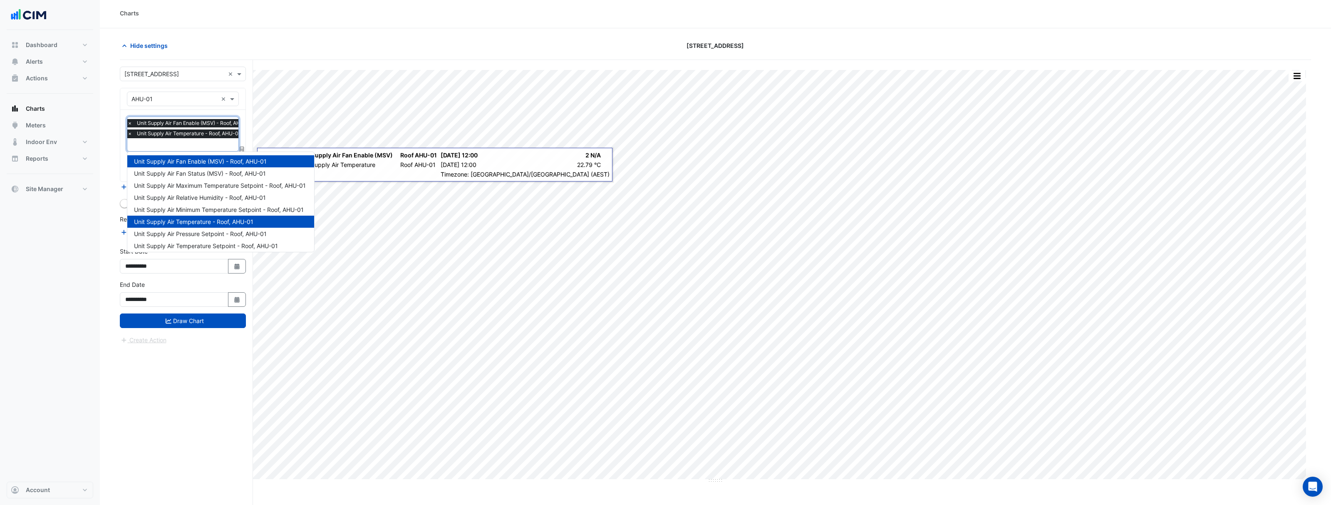
click at [168, 148] on input "text" at bounding box center [191, 145] width 129 height 9
click at [175, 171] on span "Unit Supply Air Fan Status (MSV) - Roof, AHU-01" at bounding box center [200, 173] width 132 height 7
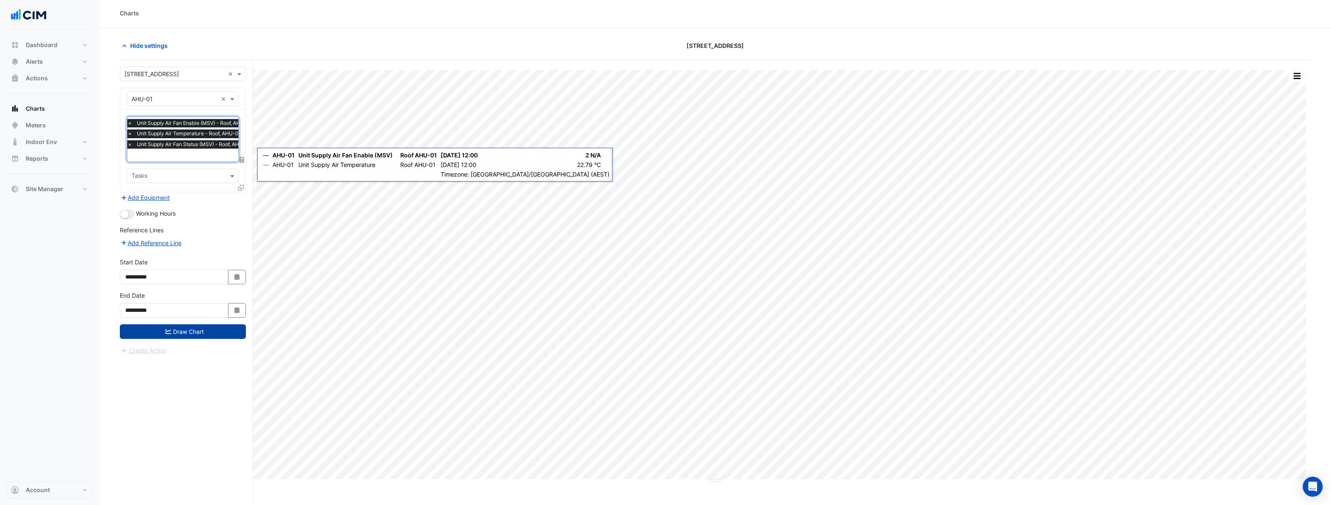
click at [218, 332] on button "Draw Chart" at bounding box center [183, 331] width 126 height 15
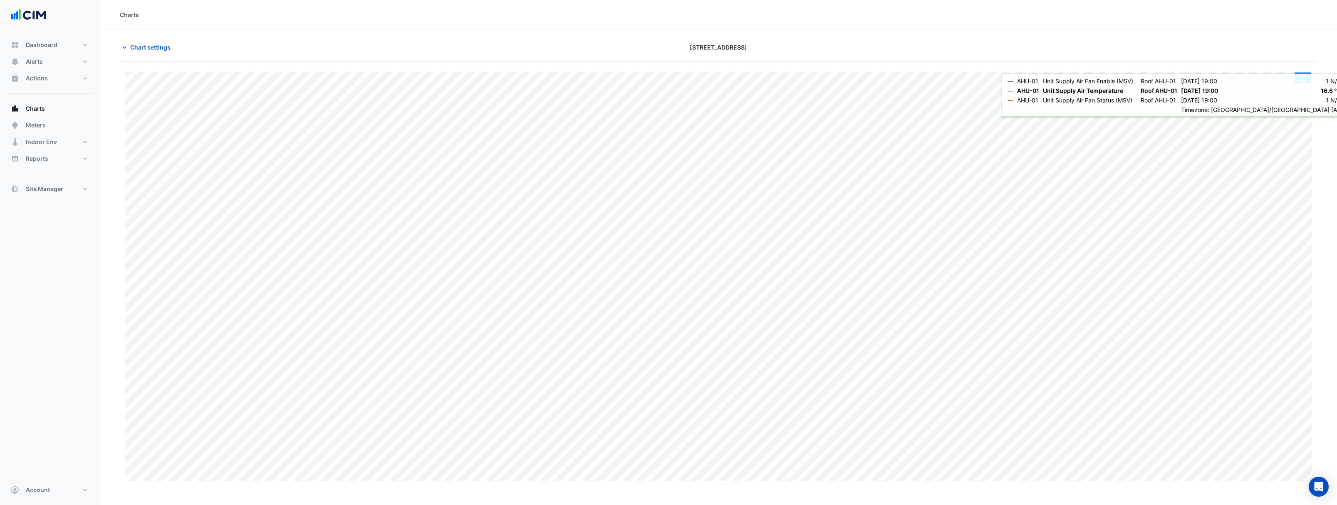
click at [1302, 76] on button "button" at bounding box center [1303, 77] width 17 height 10
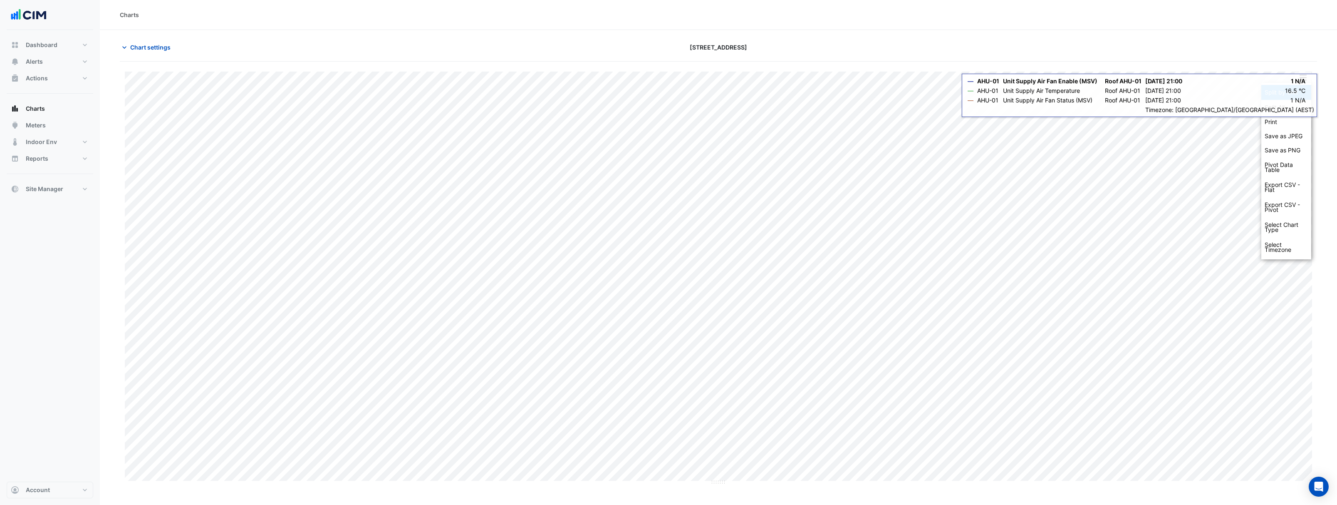
click at [1289, 89] on div "Split by Unit" at bounding box center [1286, 92] width 50 height 15
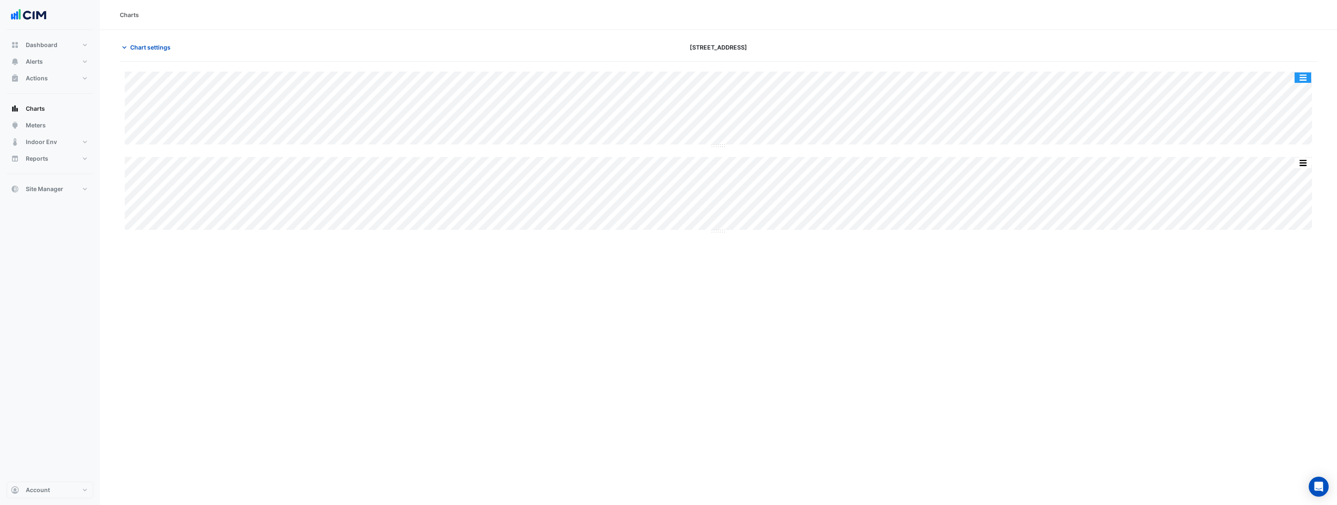
click at [1305, 76] on button "button" at bounding box center [1303, 77] width 17 height 10
click at [1302, 78] on button "button" at bounding box center [1303, 77] width 17 height 10
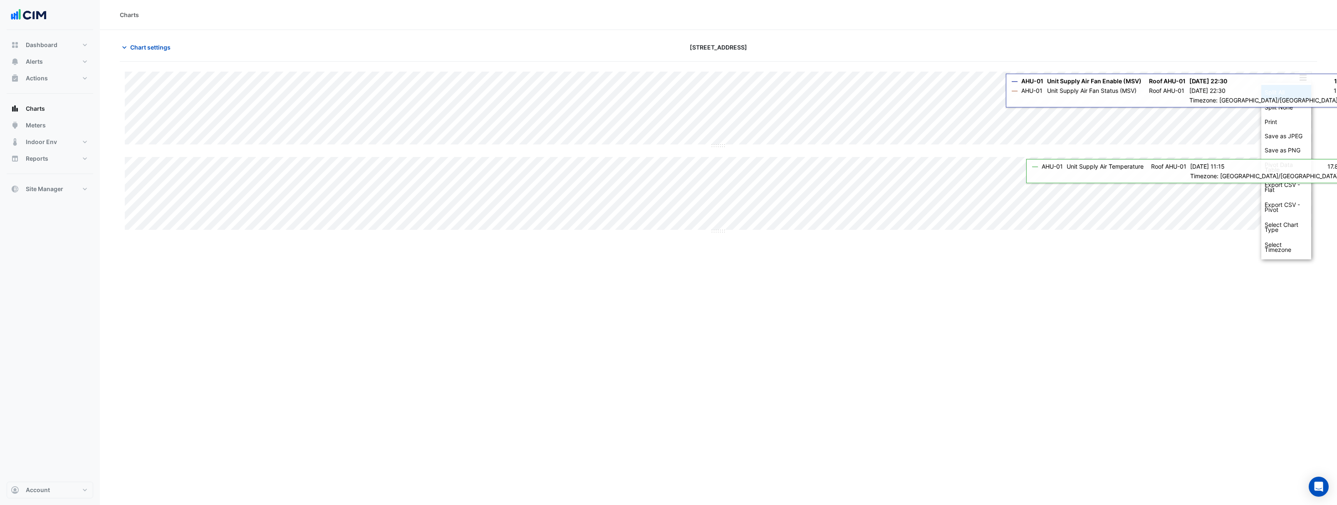
click at [1305, 96] on div "Split All" at bounding box center [1286, 92] width 50 height 15
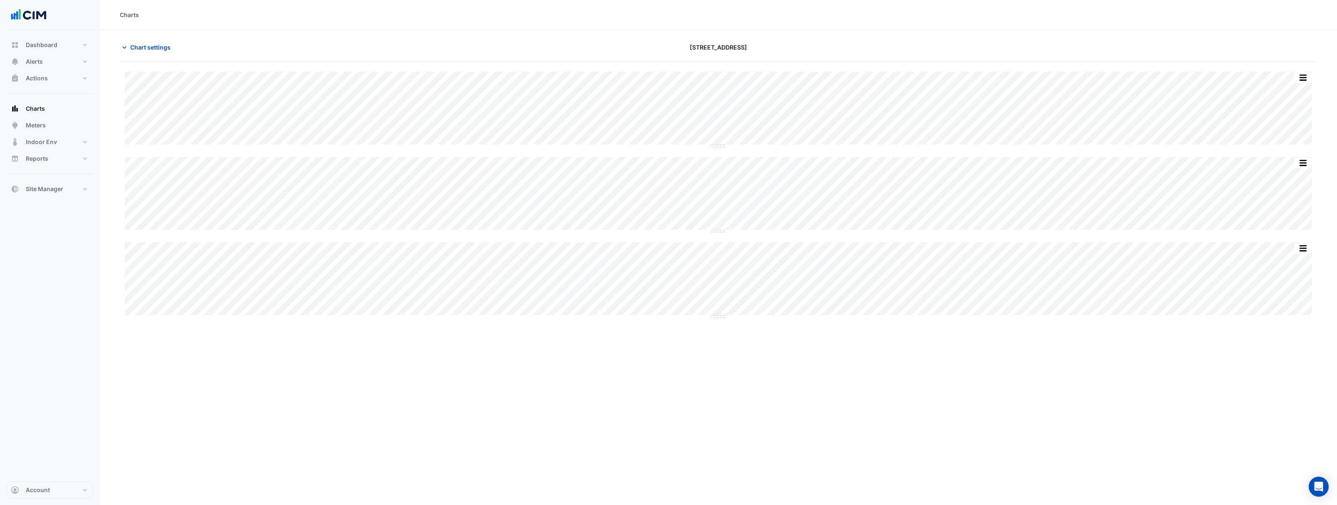
click at [758, 128] on div "Split by Unit Split None Print Save as JPEG Save as PNG Pivot Data Table Export…" at bounding box center [718, 195] width 1197 height 266
drag, startPoint x: 719, startPoint y: 230, endPoint x: 723, endPoint y: 329, distance: 99.1
click at [161, 47] on span "Chart settings" at bounding box center [150, 47] width 40 height 9
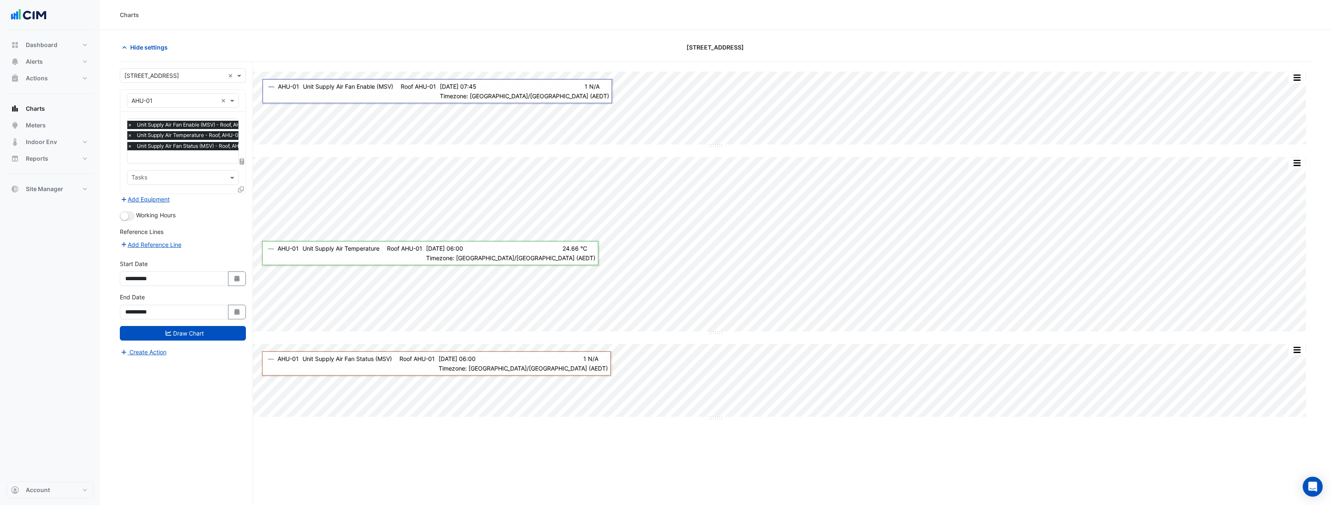
click at [131, 146] on span "×" at bounding box center [129, 146] width 7 height 8
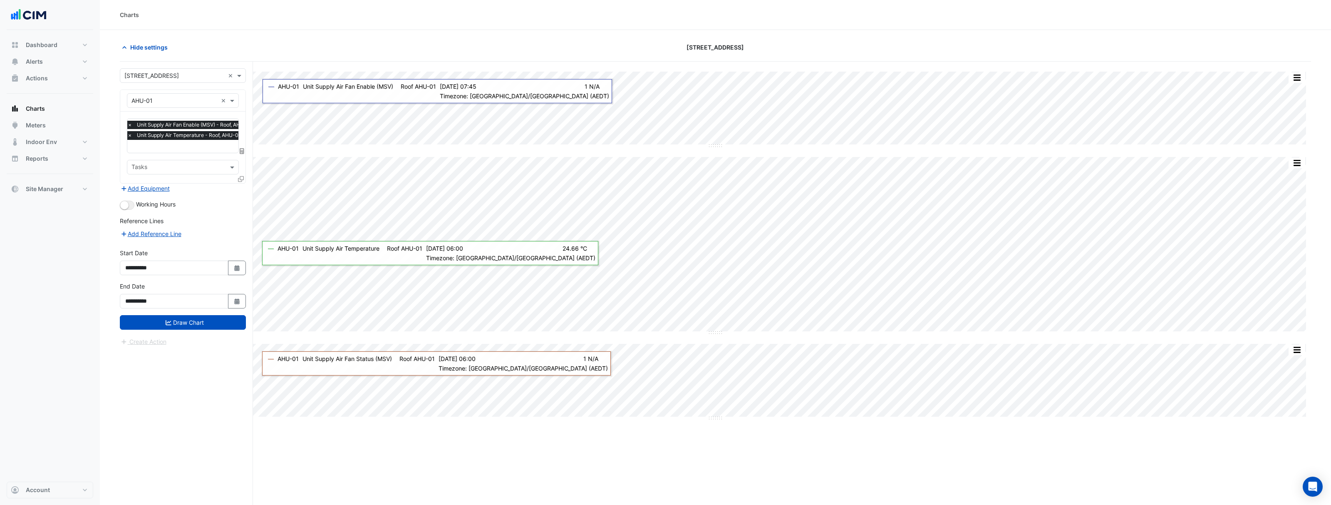
click at [241, 179] on icon at bounding box center [241, 179] width 6 height 6
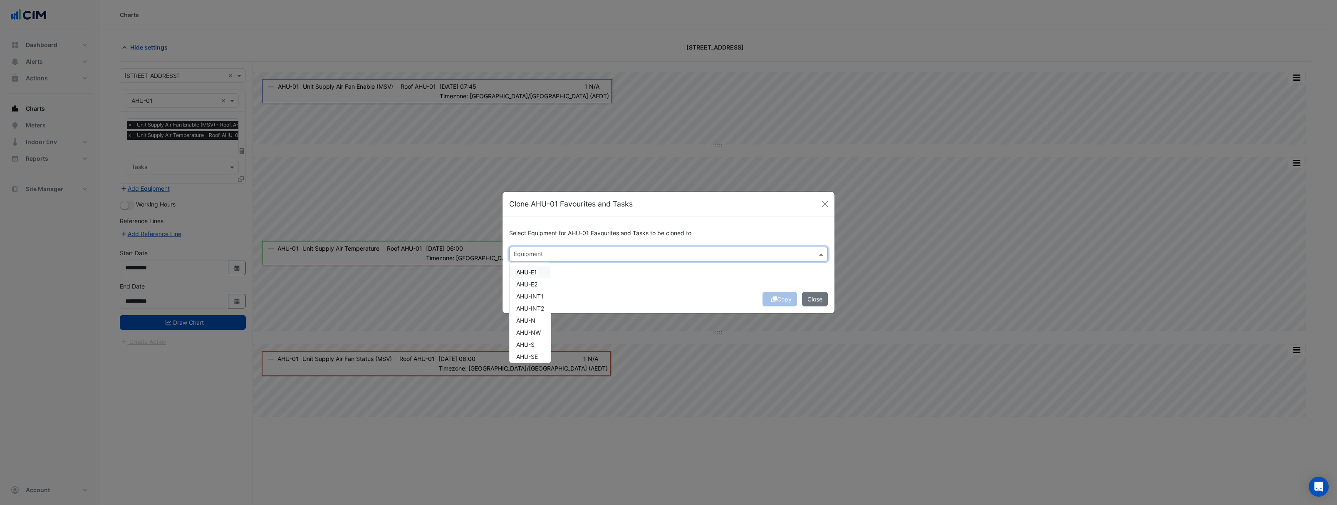
click at [535, 258] on input "text" at bounding box center [664, 254] width 300 height 9
click at [534, 271] on span "AHU-E1" at bounding box center [526, 271] width 21 height 7
click at [534, 281] on span "AHU-E2" at bounding box center [526, 283] width 21 height 7
click at [535, 290] on div "AHU-INT1" at bounding box center [530, 296] width 41 height 12
click at [537, 304] on div "AHU-INT2" at bounding box center [530, 308] width 41 height 12
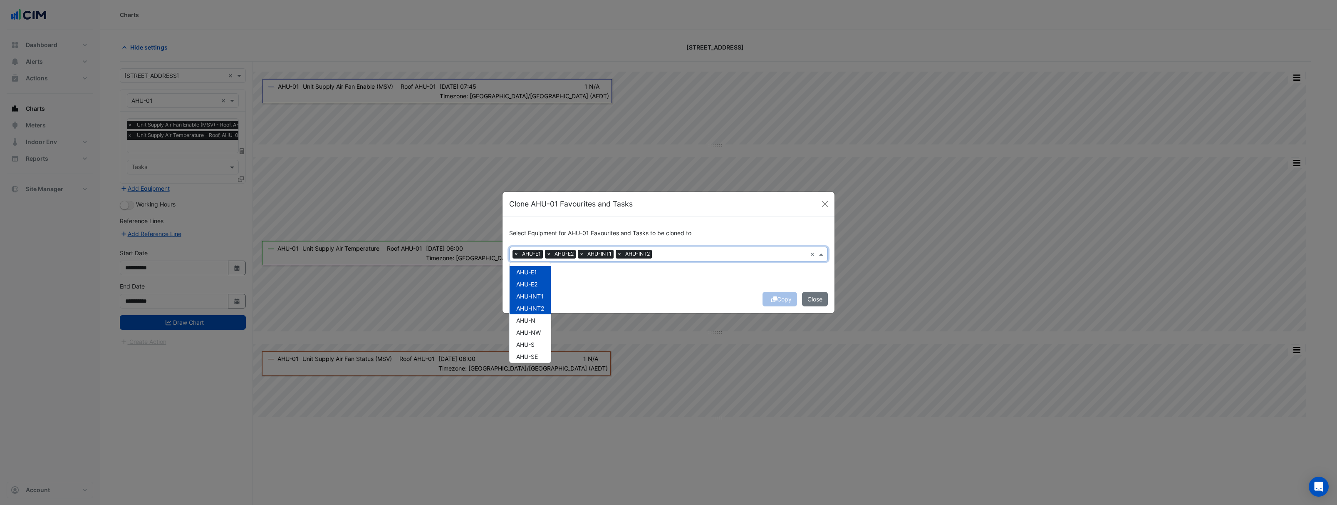
click at [537, 313] on div "AHU-INT2" at bounding box center [530, 308] width 41 height 12
click at [538, 329] on span "AHU-NW" at bounding box center [528, 332] width 25 height 7
drag, startPoint x: 537, startPoint y: 315, endPoint x: 538, endPoint y: 304, distance: 10.9
click at [537, 315] on div "AHU-N" at bounding box center [530, 320] width 41 height 12
click at [538, 304] on div "AHU-INT2" at bounding box center [530, 308] width 41 height 12
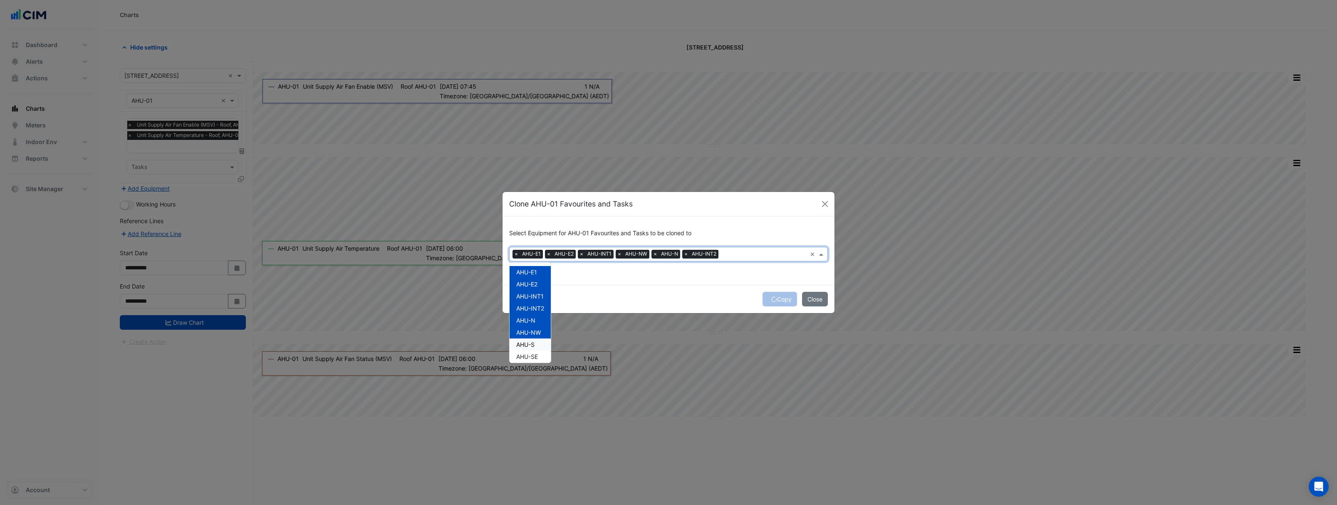
click at [532, 342] on span "AHU-S" at bounding box center [525, 344] width 18 height 7
click at [532, 329] on span "AHU-NW" at bounding box center [528, 332] width 25 height 7
click at [532, 334] on span "AHU-NW" at bounding box center [528, 332] width 25 height 7
click at [532, 322] on span "AHU-N" at bounding box center [525, 320] width 19 height 7
click at [532, 333] on span "AHU-NW" at bounding box center [528, 332] width 25 height 7
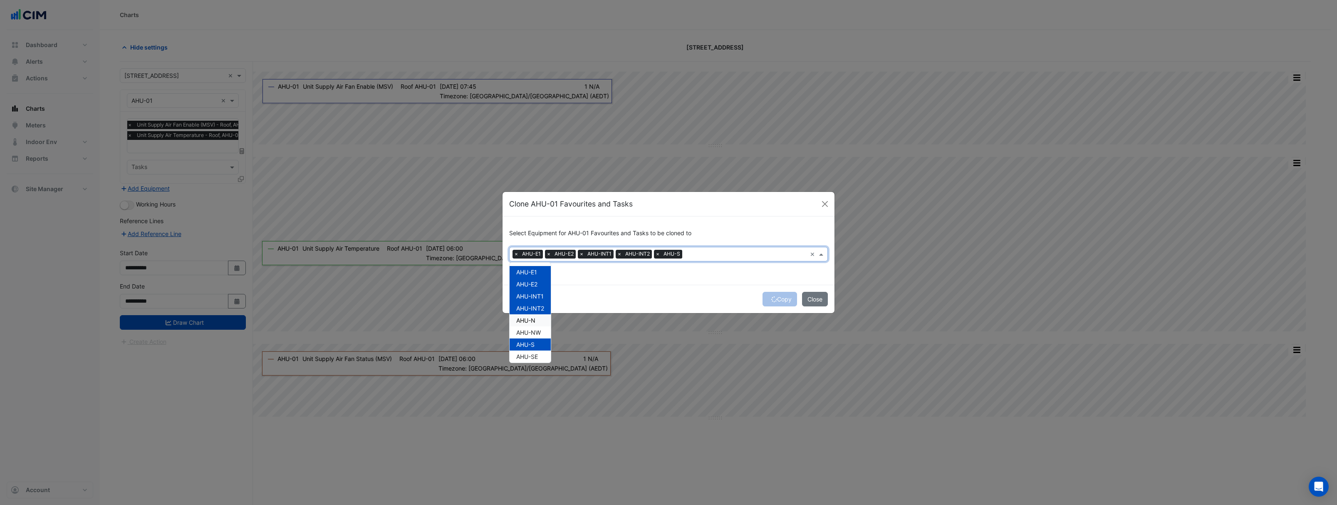
click at [533, 322] on span "AHU-N" at bounding box center [525, 320] width 19 height 7
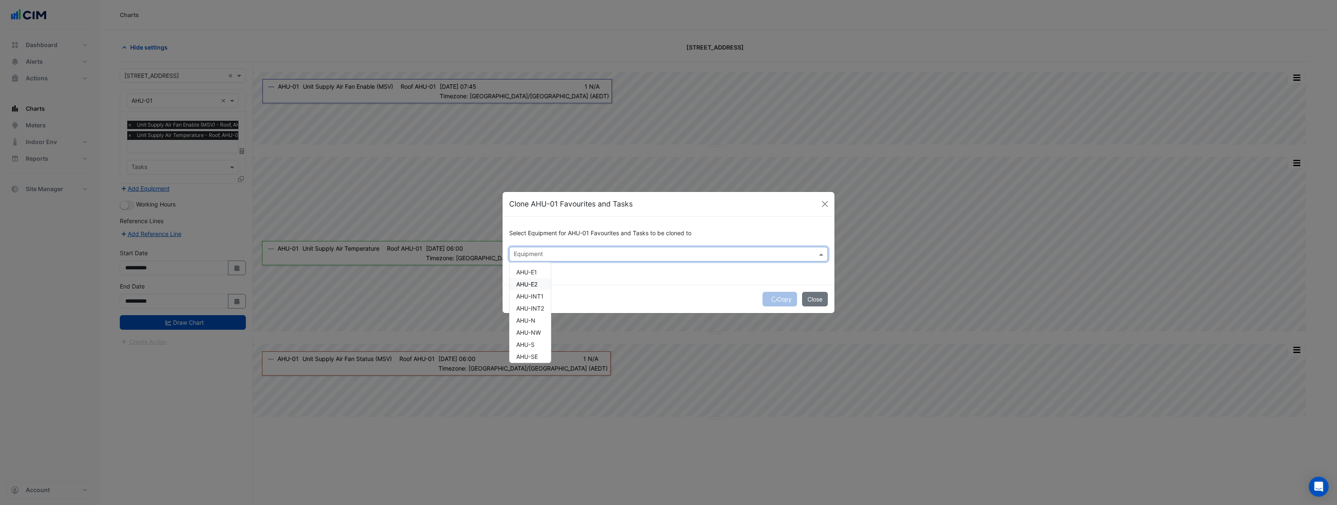
click at [534, 271] on span "AHU-E1" at bounding box center [526, 271] width 21 height 7
click at [535, 280] on div "AHU-E2" at bounding box center [530, 284] width 41 height 12
click at [535, 293] on span "AHU-INT1" at bounding box center [529, 295] width 27 height 7
click at [536, 307] on span "AHU-INT2" at bounding box center [530, 308] width 28 height 7
click at [535, 317] on span "AHU-N" at bounding box center [525, 320] width 19 height 7
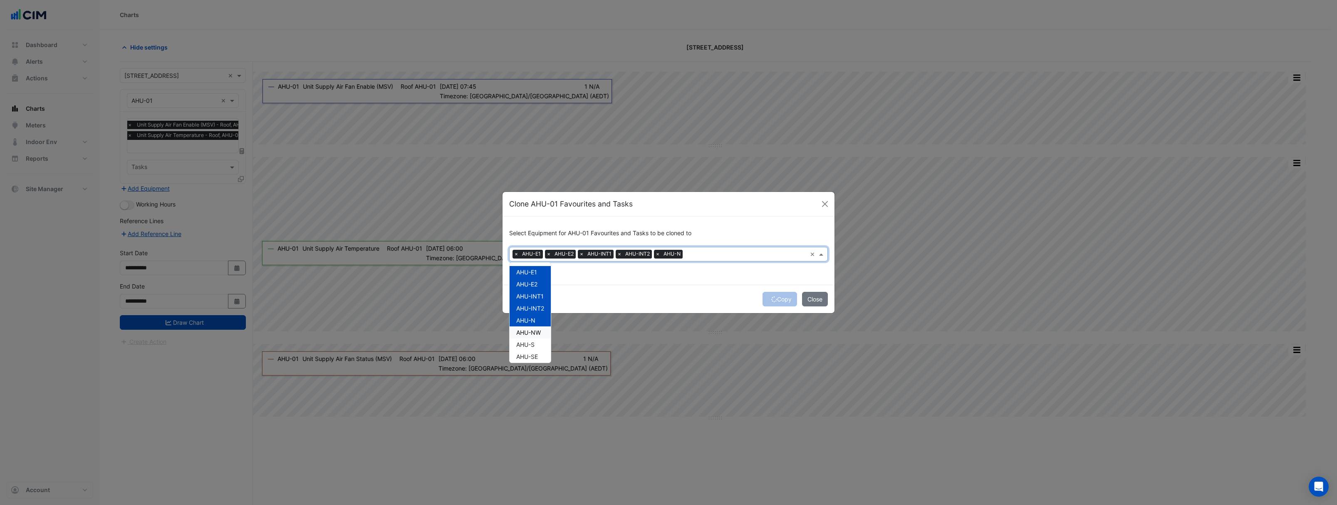
click at [535, 333] on span "AHU-NW" at bounding box center [528, 332] width 25 height 7
click at [532, 348] on div "AHU-S" at bounding box center [530, 344] width 41 height 12
click at [536, 342] on span "AHU-SE" at bounding box center [527, 342] width 22 height 7
click at [531, 356] on span "AHU-SW" at bounding box center [528, 354] width 24 height 7
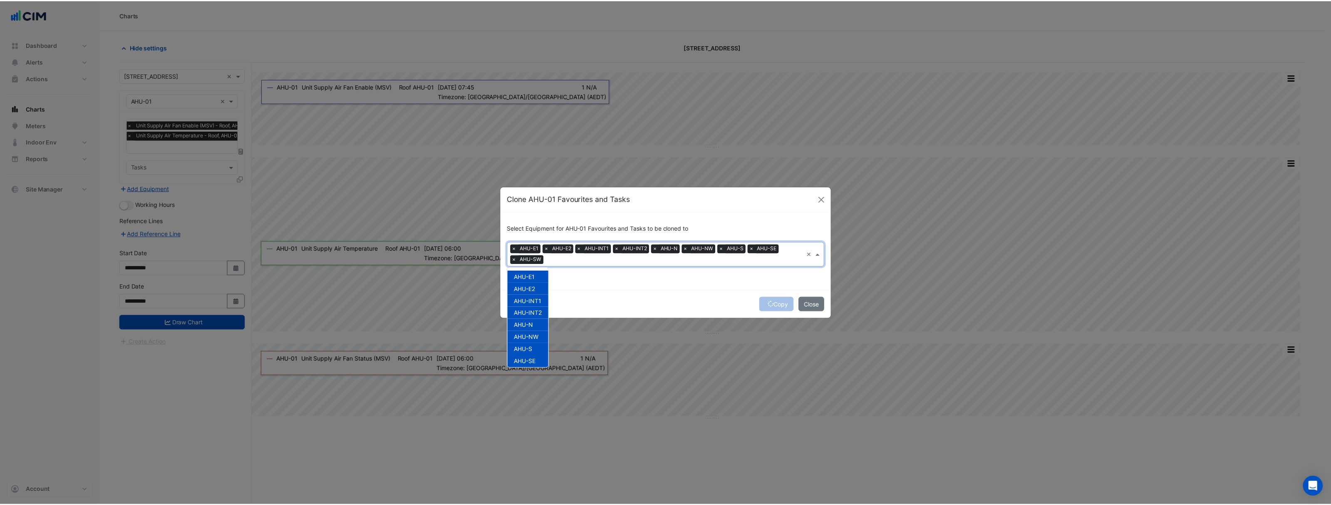
scroll to position [0, 0]
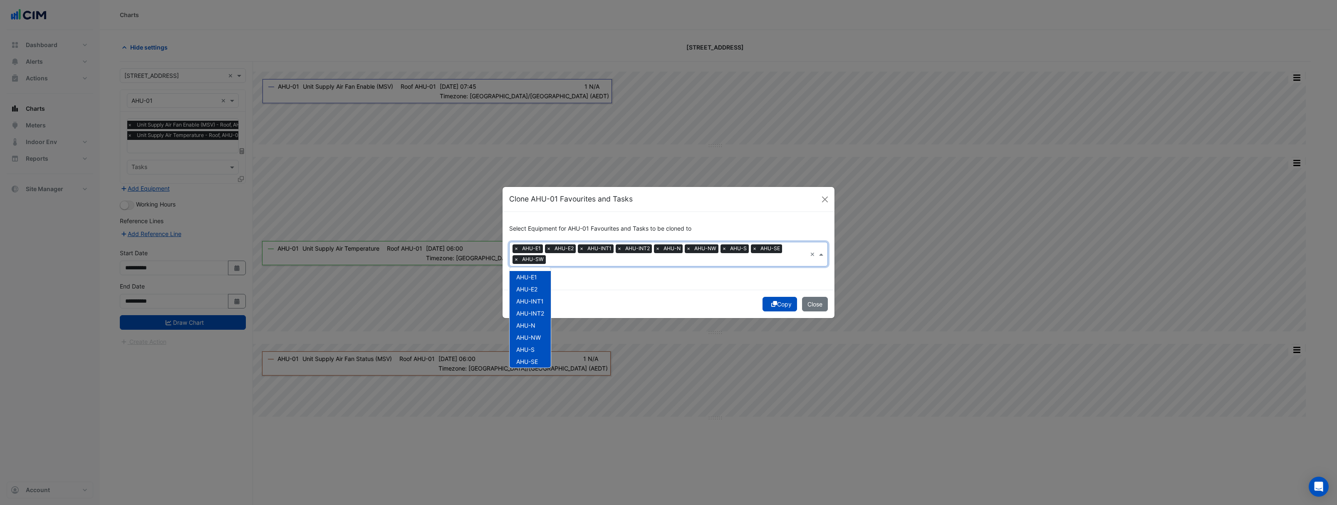
click at [776, 305] on button "Copy" at bounding box center [779, 304] width 35 height 15
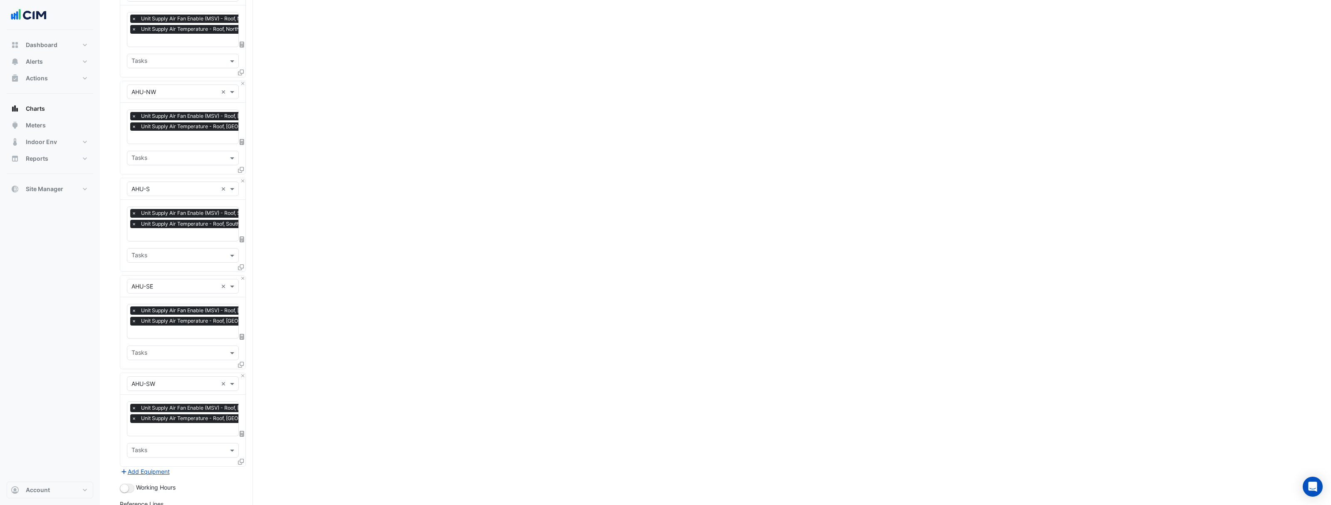
scroll to position [713, 0]
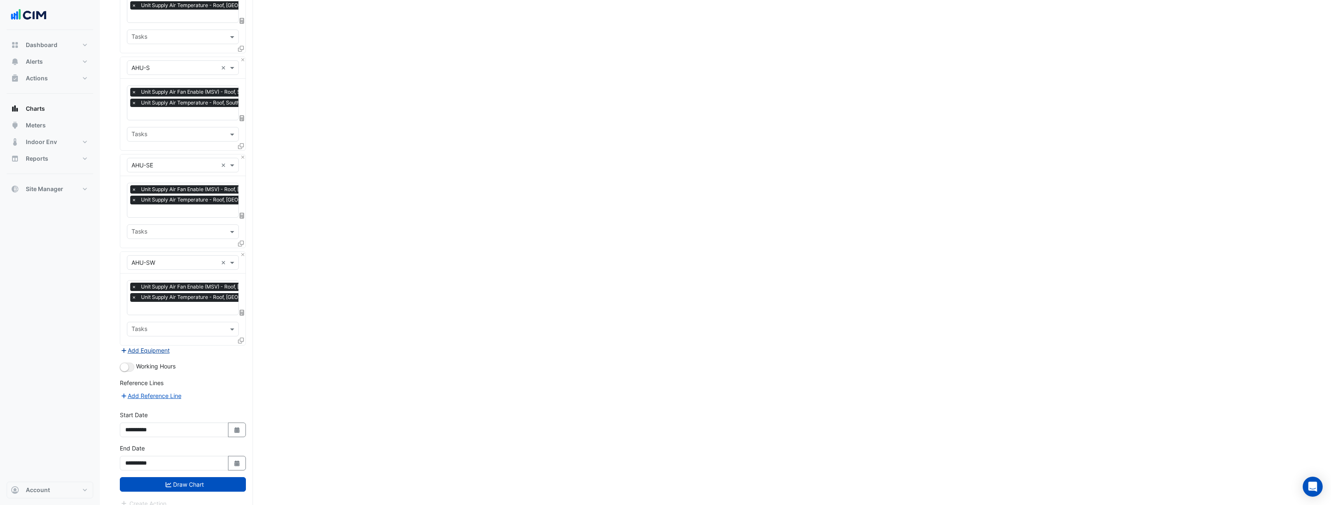
click at [138, 345] on button "Add Equipment" at bounding box center [145, 350] width 50 height 10
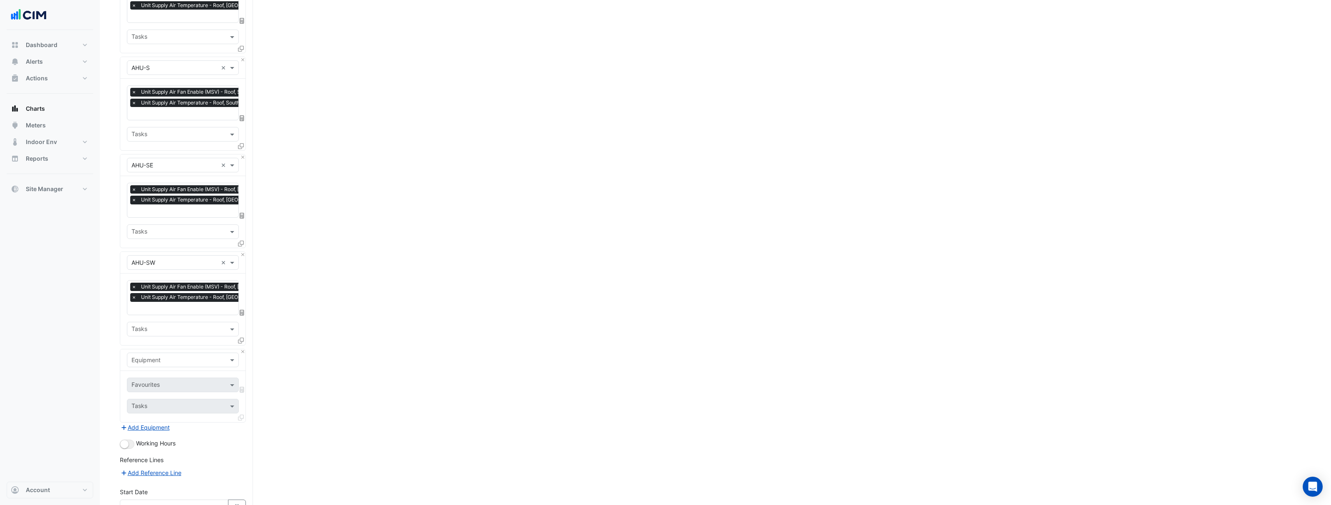
click at [162, 356] on input "text" at bounding box center [174, 360] width 86 height 9
type input "*******"
click at [154, 357] on div "Equipment" at bounding box center [183, 359] width 112 height 15
type input "****"
click at [163, 374] on div "Weather" at bounding box center [182, 369] width 111 height 12
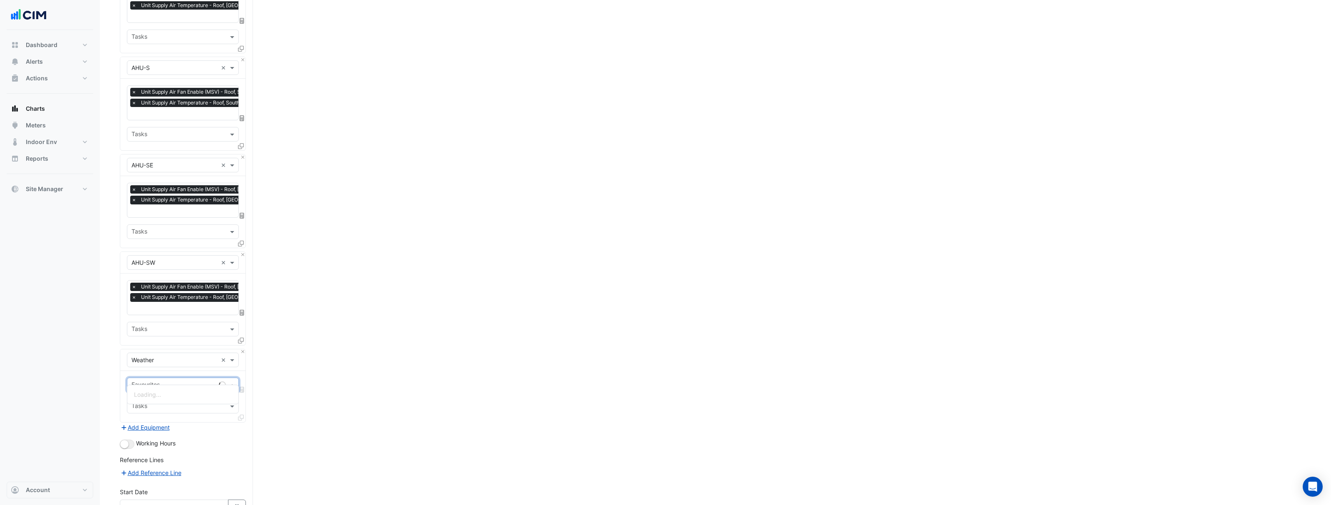
click at [159, 381] on input "text" at bounding box center [173, 385] width 84 height 9
click at [165, 423] on div "Temperature ([PERSON_NAME])" at bounding box center [182, 418] width 111 height 12
click at [236, 380] on span at bounding box center [233, 384] width 10 height 9
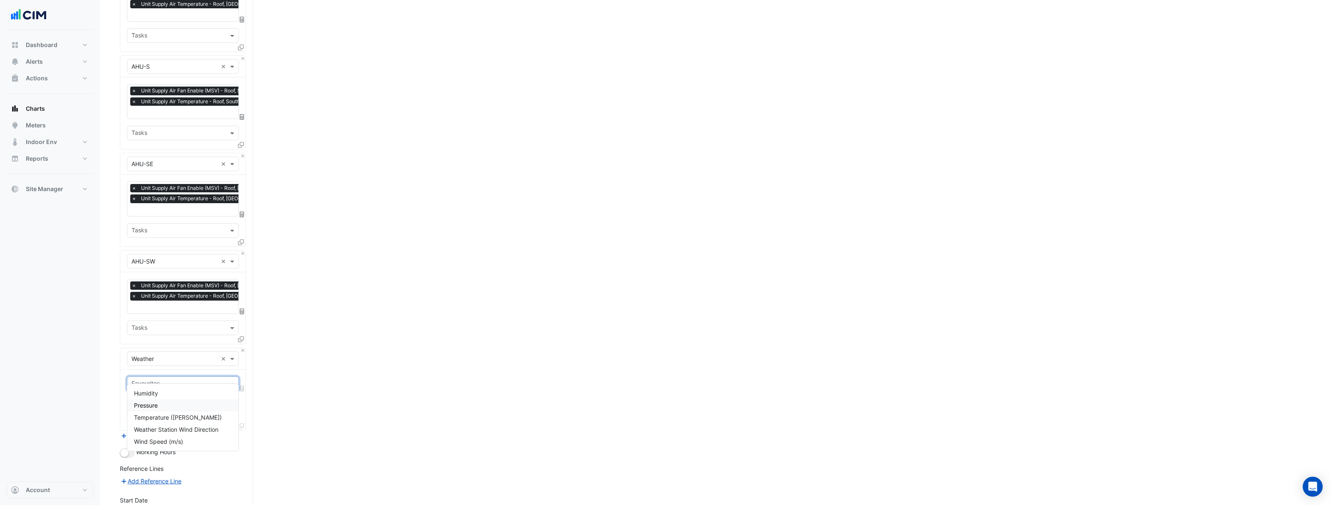
scroll to position [715, 0]
click at [188, 418] on span "Temperature ([PERSON_NAME])" at bounding box center [178, 416] width 88 height 7
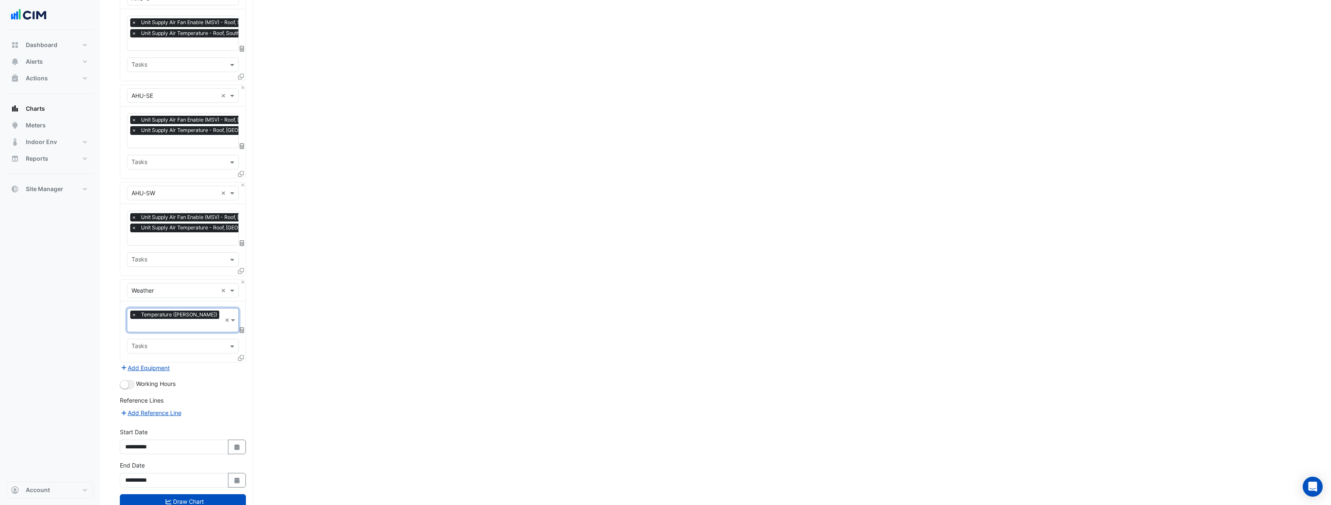
scroll to position [792, 0]
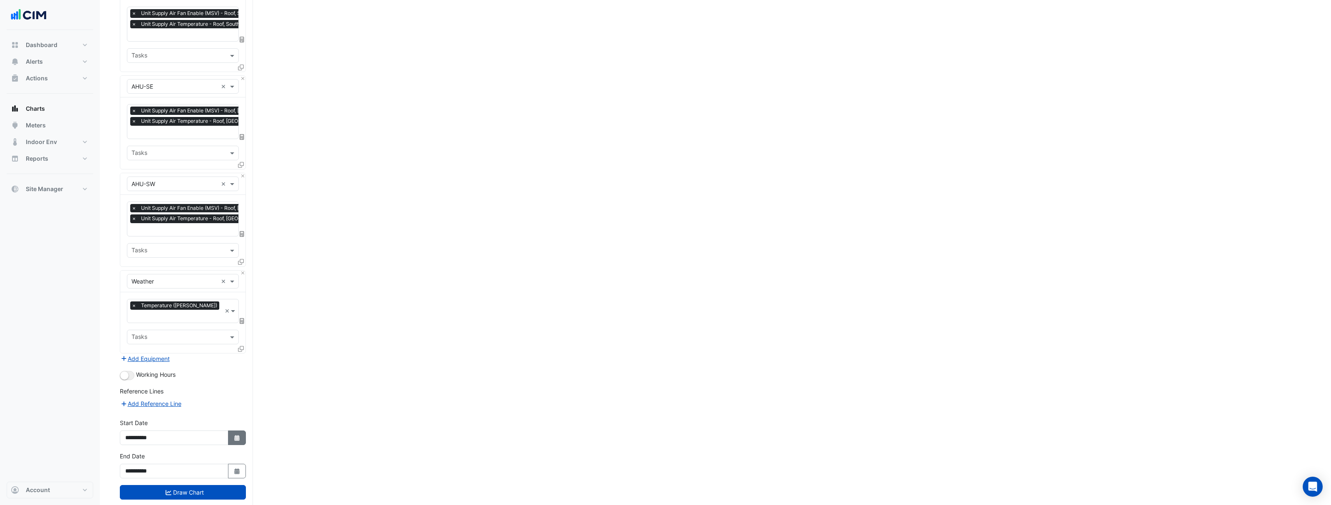
click at [233, 435] on icon "Select Date" at bounding box center [236, 438] width 7 height 6
select select "*"
select select "****"
click at [216, 309] on button "Next month" at bounding box center [214, 308] width 10 height 13
select select "*"
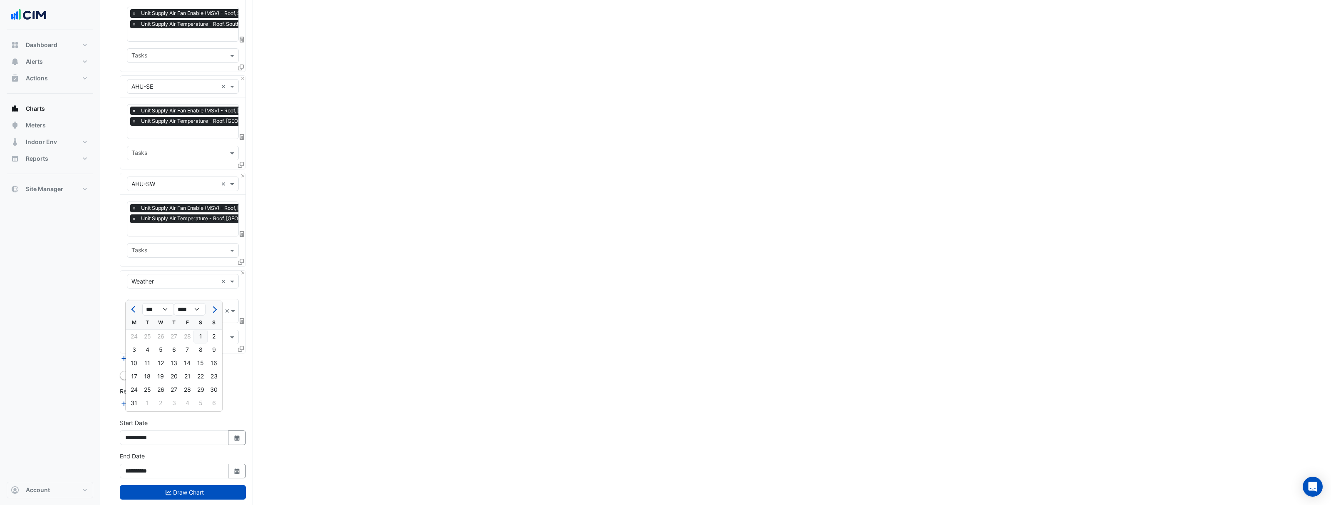
click at [201, 337] on div "1" at bounding box center [200, 335] width 13 height 13
type input "**********"
click at [170, 463] on input "**********" at bounding box center [174, 470] width 109 height 15
click at [229, 463] on button "Select Date" at bounding box center [237, 470] width 18 height 15
click at [131, 341] on button "Previous month" at bounding box center [134, 342] width 10 height 13
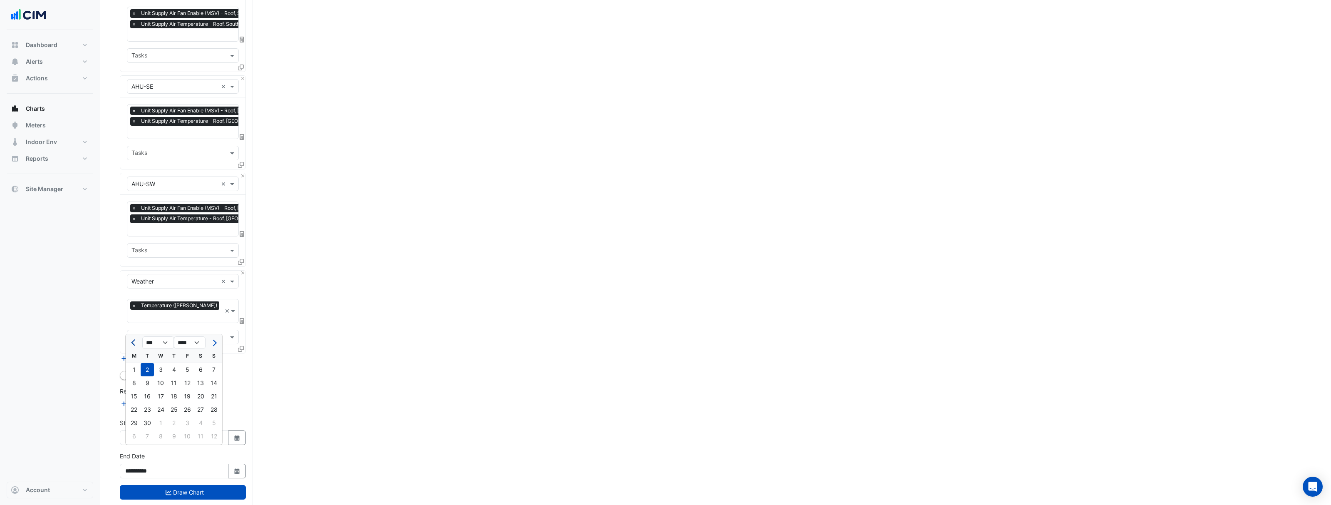
select select "*"
click at [215, 422] on div "31" at bounding box center [213, 422] width 13 height 13
type input "**********"
click at [189, 485] on button "Draw Chart" at bounding box center [183, 492] width 126 height 15
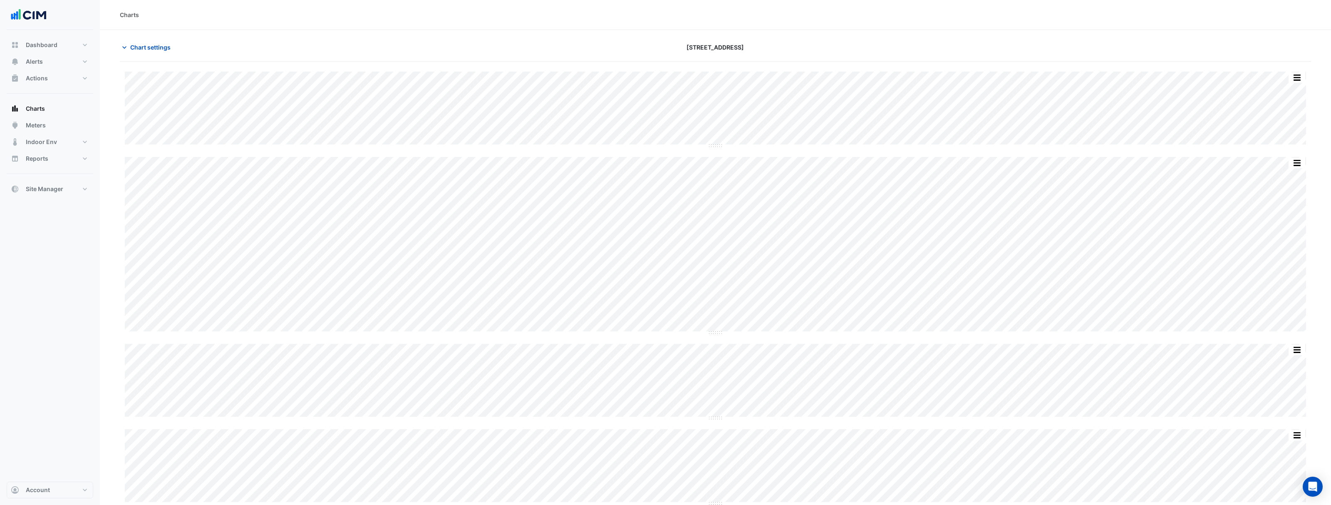
click at [1297, 79] on button "button" at bounding box center [1296, 77] width 17 height 10
click at [1281, 55] on div "Chart settings [STREET_ADDRESS]" at bounding box center [715, 51] width 1191 height 22
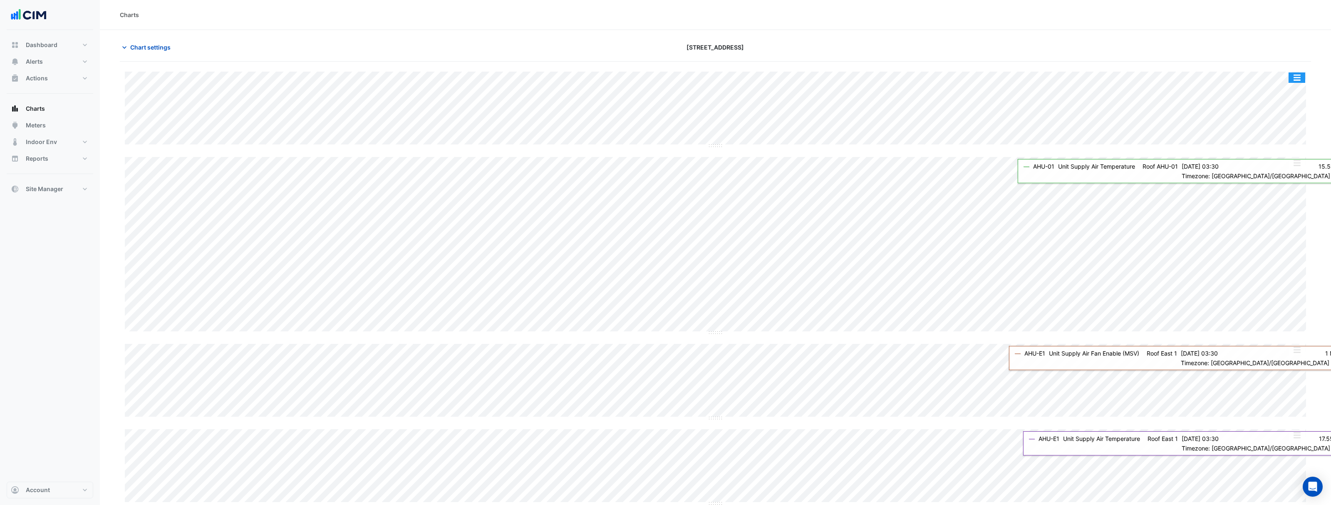
click at [1296, 82] on button "button" at bounding box center [1296, 77] width 17 height 10
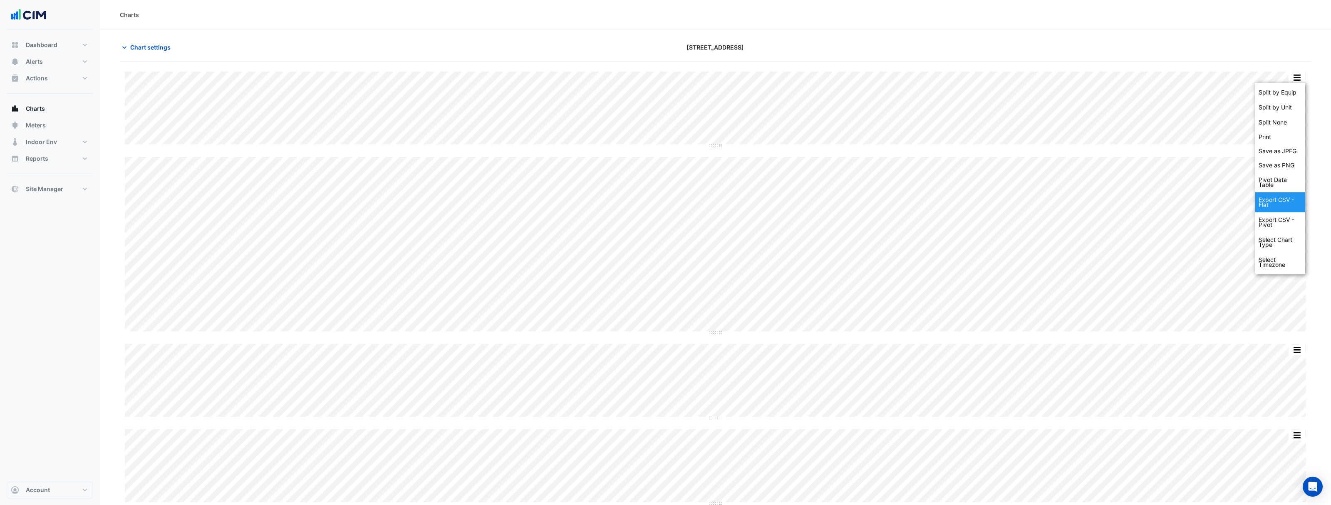
click at [1277, 204] on div "Export CSV - Flat" at bounding box center [1280, 202] width 50 height 20
click at [140, 45] on span "Chart settings" at bounding box center [150, 47] width 40 height 9
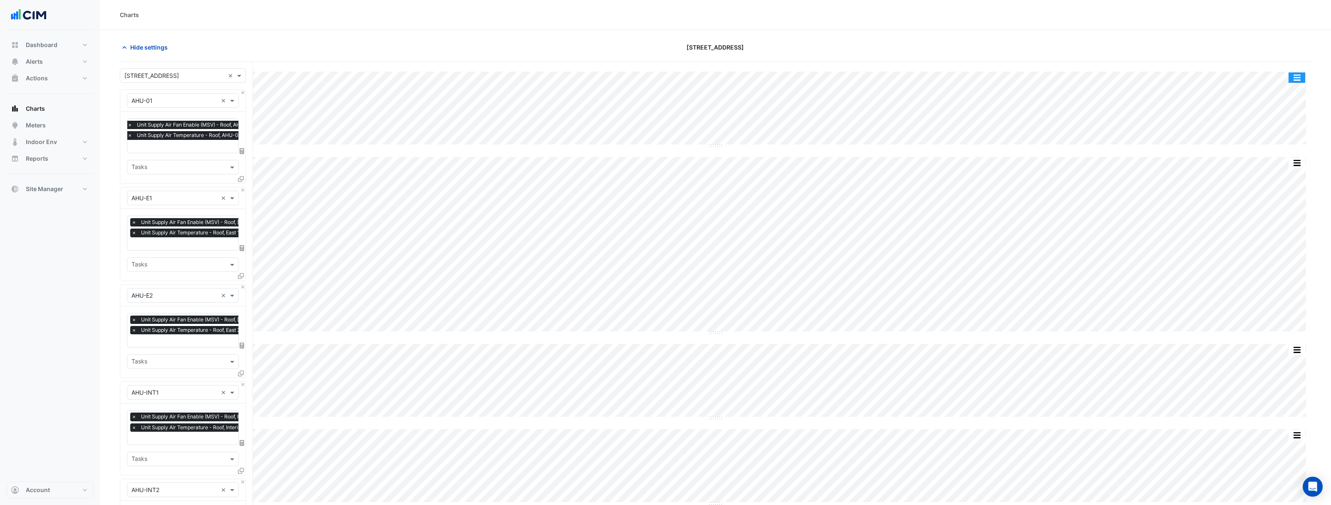
click at [1294, 79] on button "button" at bounding box center [1296, 77] width 17 height 10
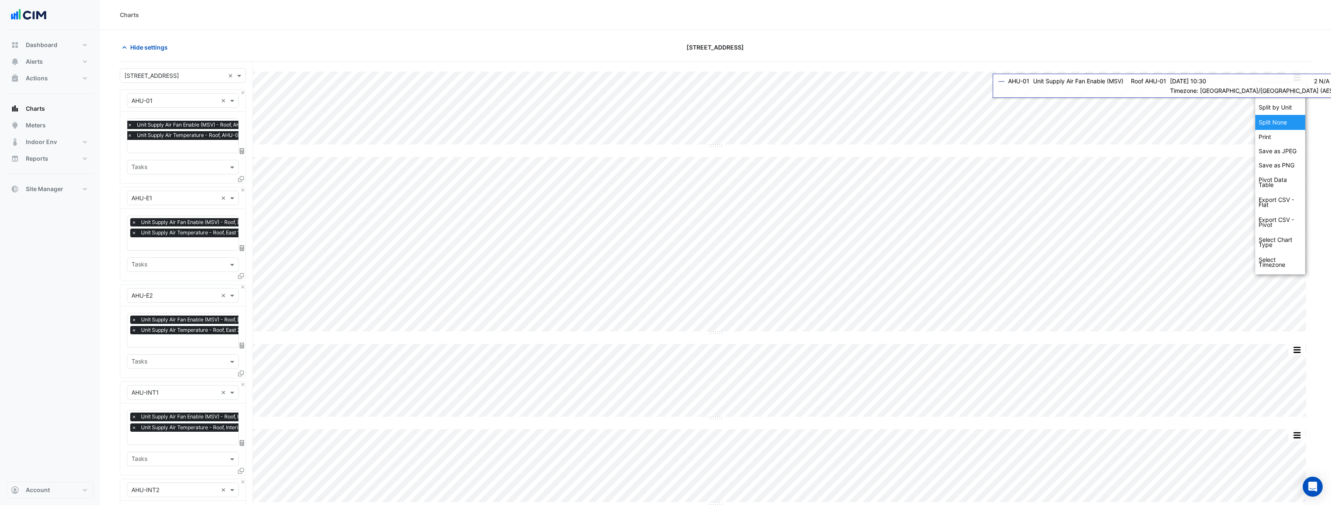
click at [1287, 125] on div "Split None" at bounding box center [1280, 122] width 50 height 15
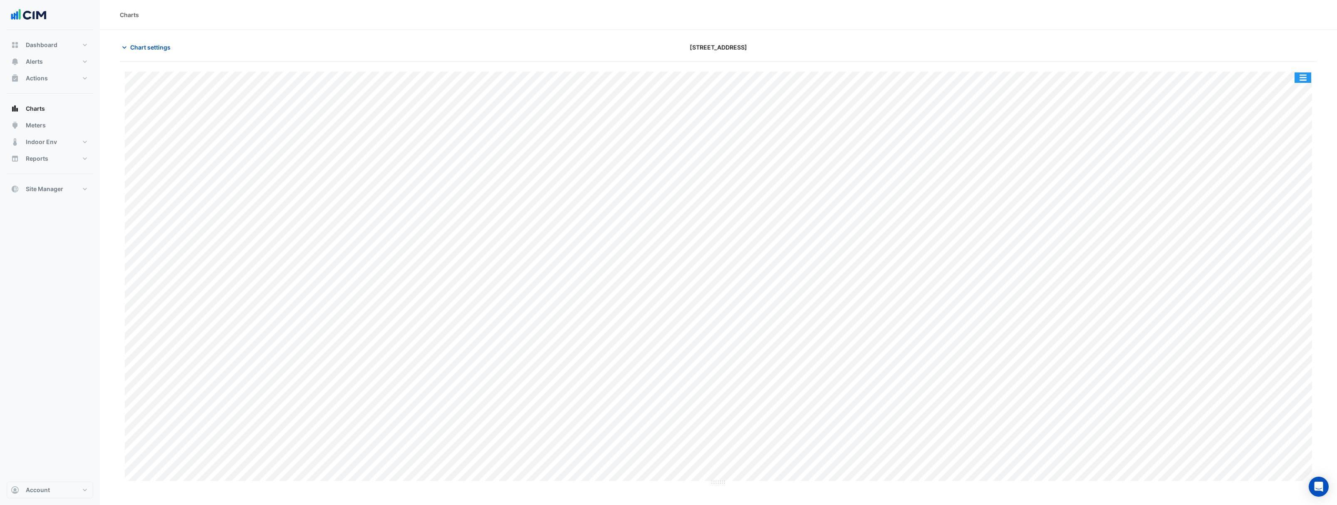
click at [1310, 78] on button "button" at bounding box center [1303, 77] width 17 height 10
click at [1291, 203] on div "Export CSV - Flat" at bounding box center [1286, 202] width 50 height 20
click at [157, 43] on span "Chart settings" at bounding box center [150, 47] width 40 height 9
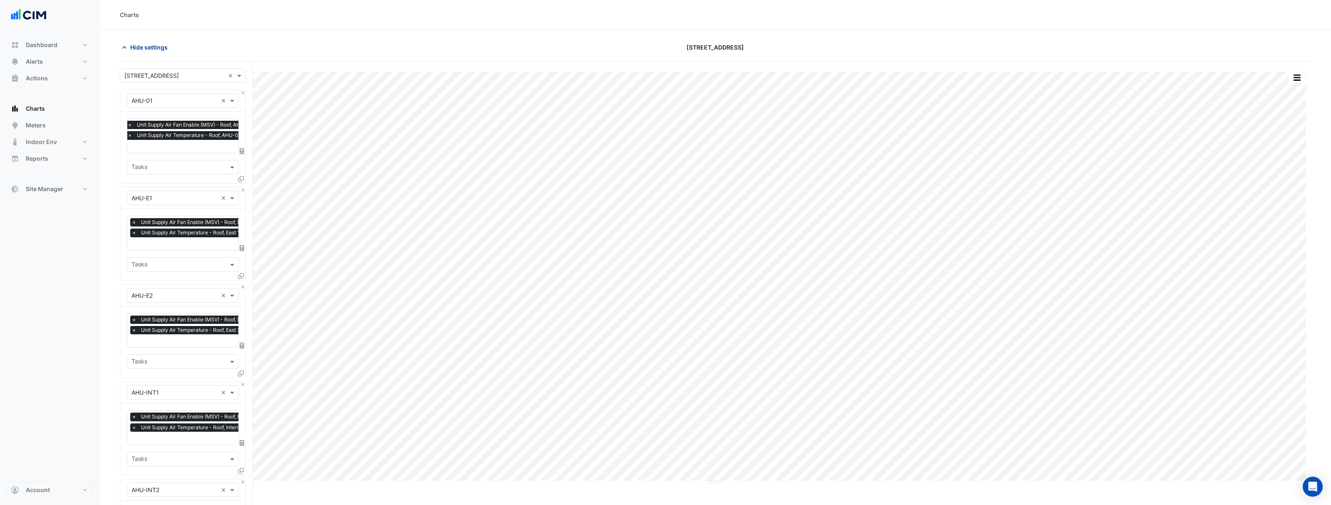
click at [158, 45] on span "Hide settings" at bounding box center [148, 47] width 37 height 9
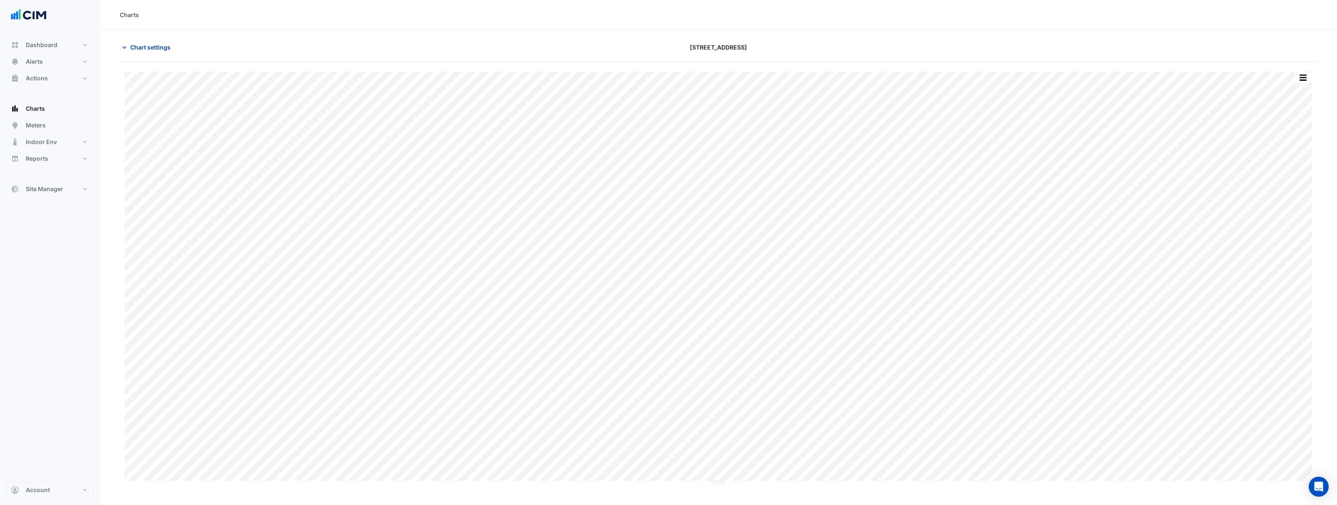
click at [149, 41] on button "Chart settings" at bounding box center [148, 47] width 56 height 15
click at [151, 45] on span "Chart settings" at bounding box center [150, 47] width 40 height 9
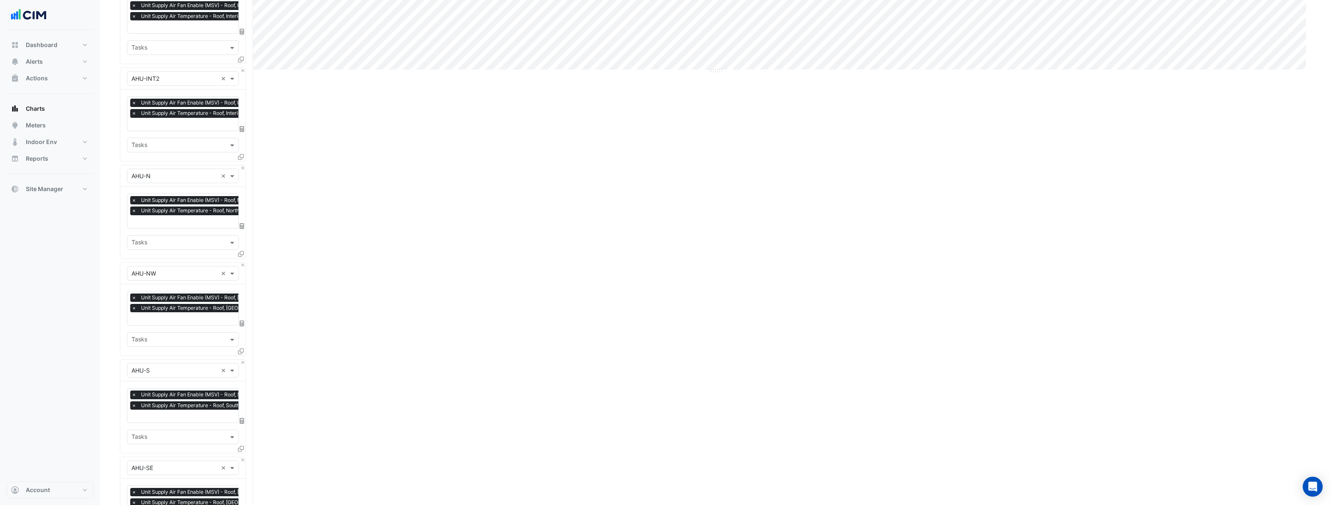
scroll to position [792, 0]
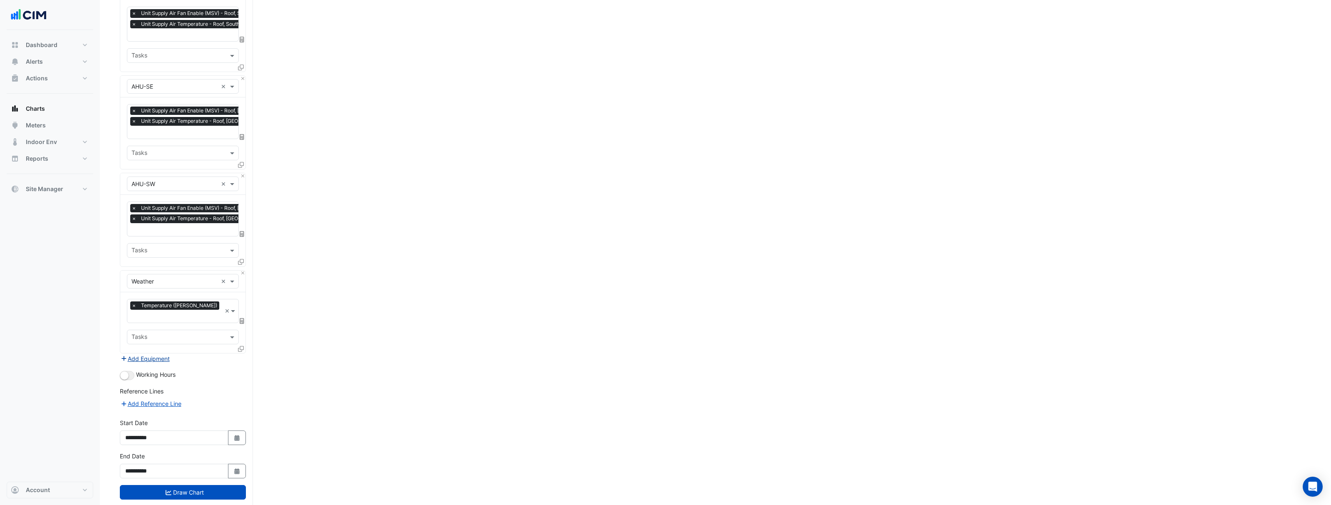
click at [146, 354] on button "Add Equipment" at bounding box center [145, 359] width 50 height 10
click at [170, 364] on input "text" at bounding box center [174, 368] width 86 height 9
click at [162, 368] on div "AHU-01" at bounding box center [213, 367] width 172 height 12
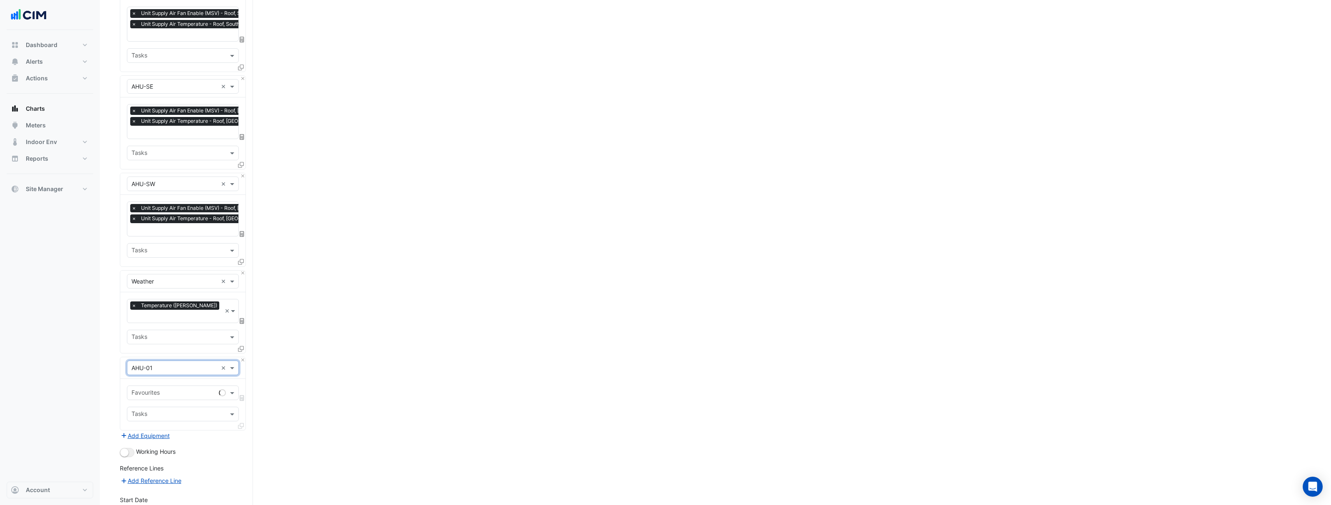
click at [161, 389] on input "text" at bounding box center [173, 393] width 84 height 9
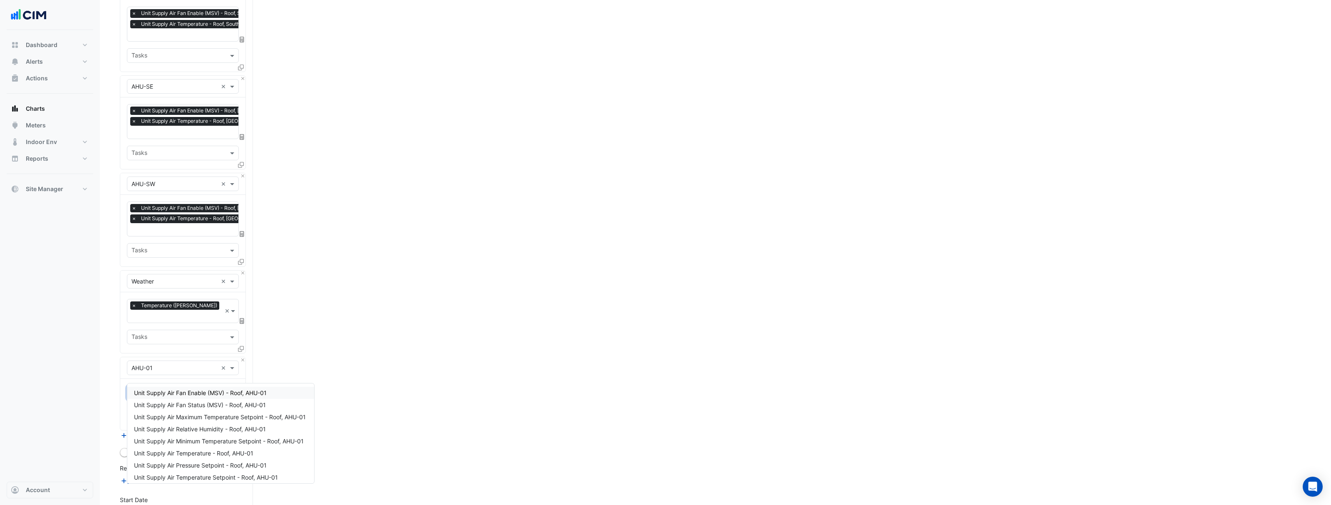
click at [85, 376] on div "Dashboard Portfolio Ratings Performance Alerts Site Rules Templates Actions Sit…" at bounding box center [50, 255] width 87 height 451
